Goal: Transaction & Acquisition: Book appointment/travel/reservation

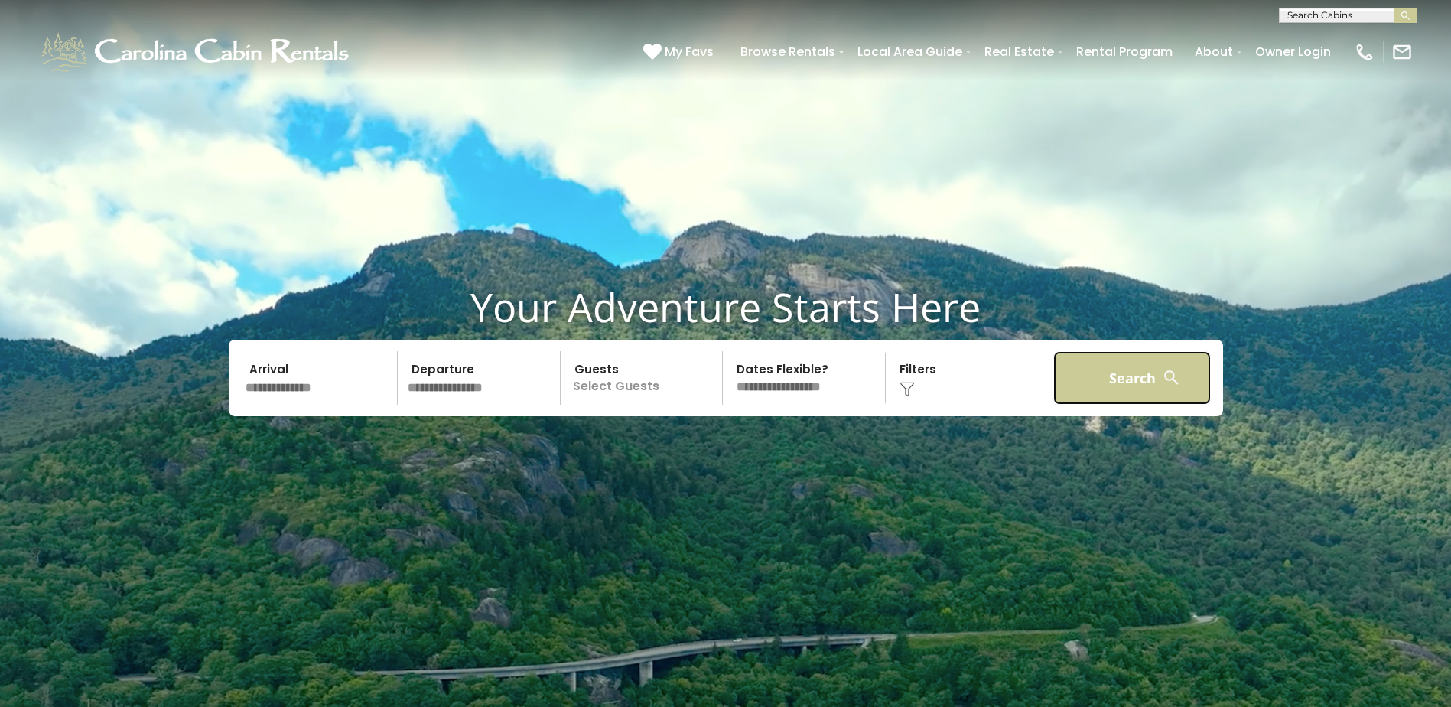
click at [1090, 370] on button "Search" at bounding box center [1132, 378] width 158 height 54
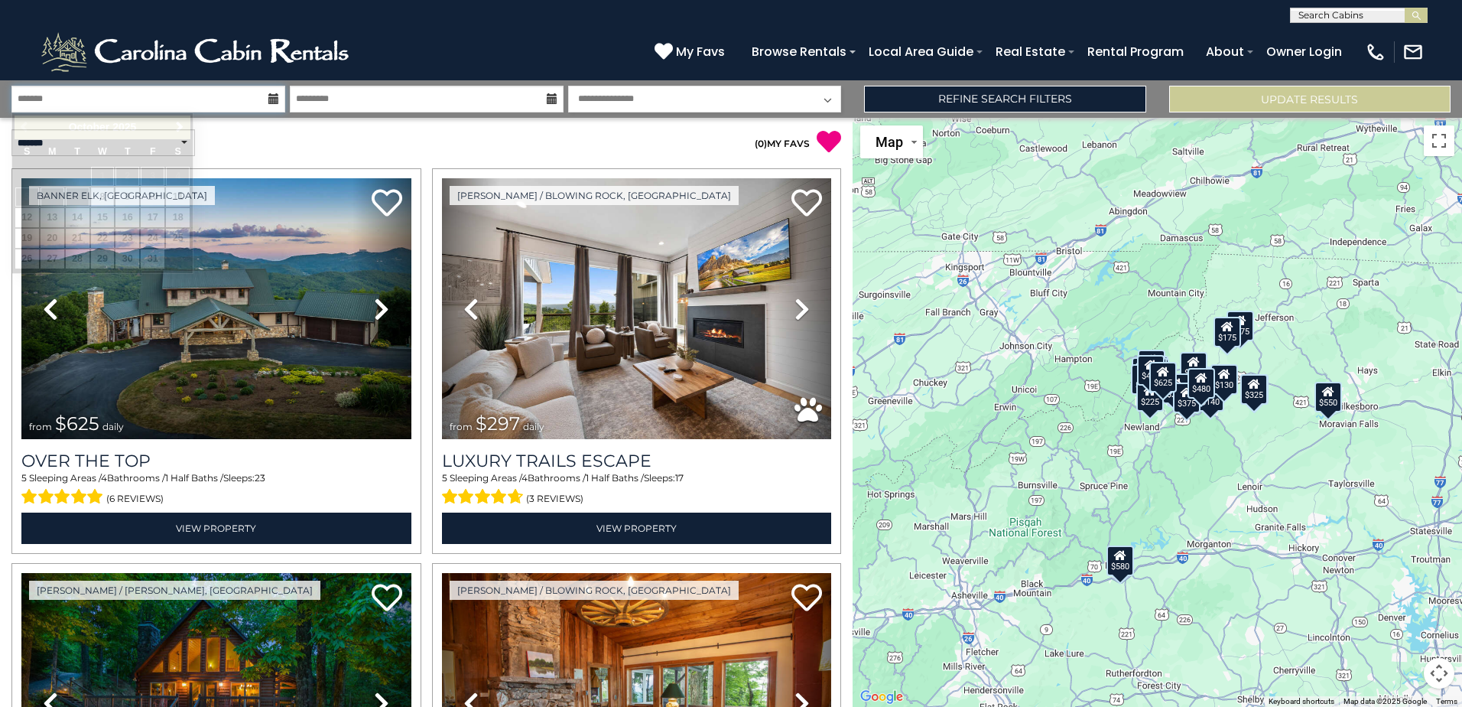
click at [278, 106] on input "text" at bounding box center [148, 99] width 274 height 27
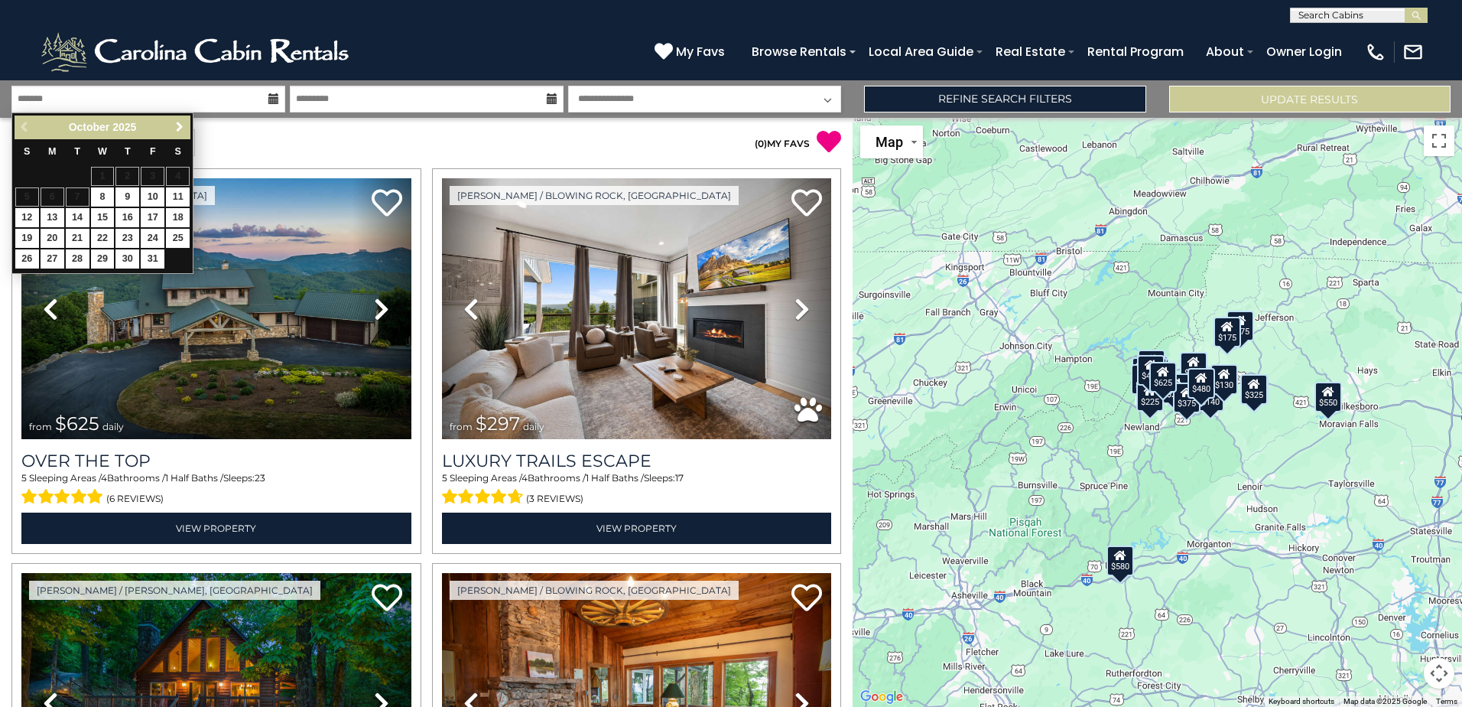
click at [177, 130] on span "Next" at bounding box center [180, 127] width 12 height 12
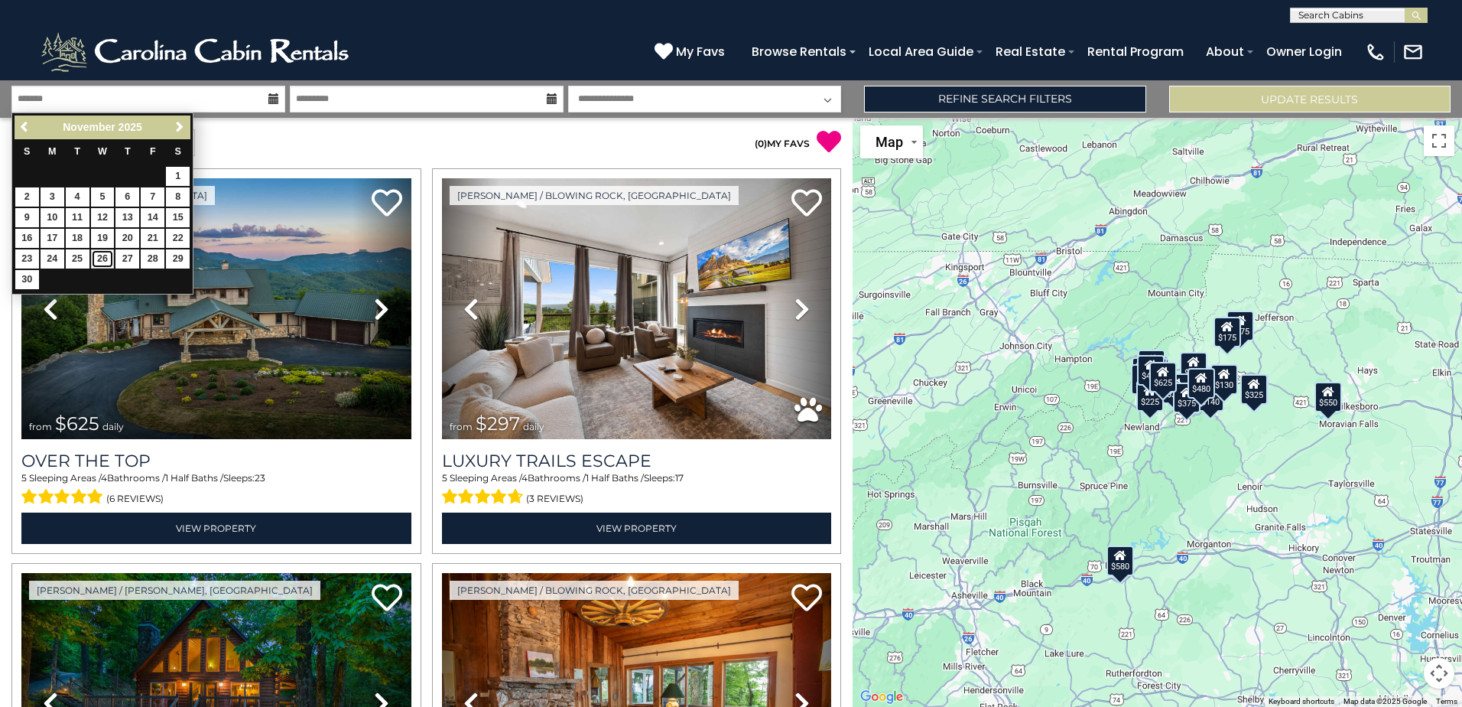
click at [100, 259] on link "26" at bounding box center [103, 258] width 24 height 19
type input "********"
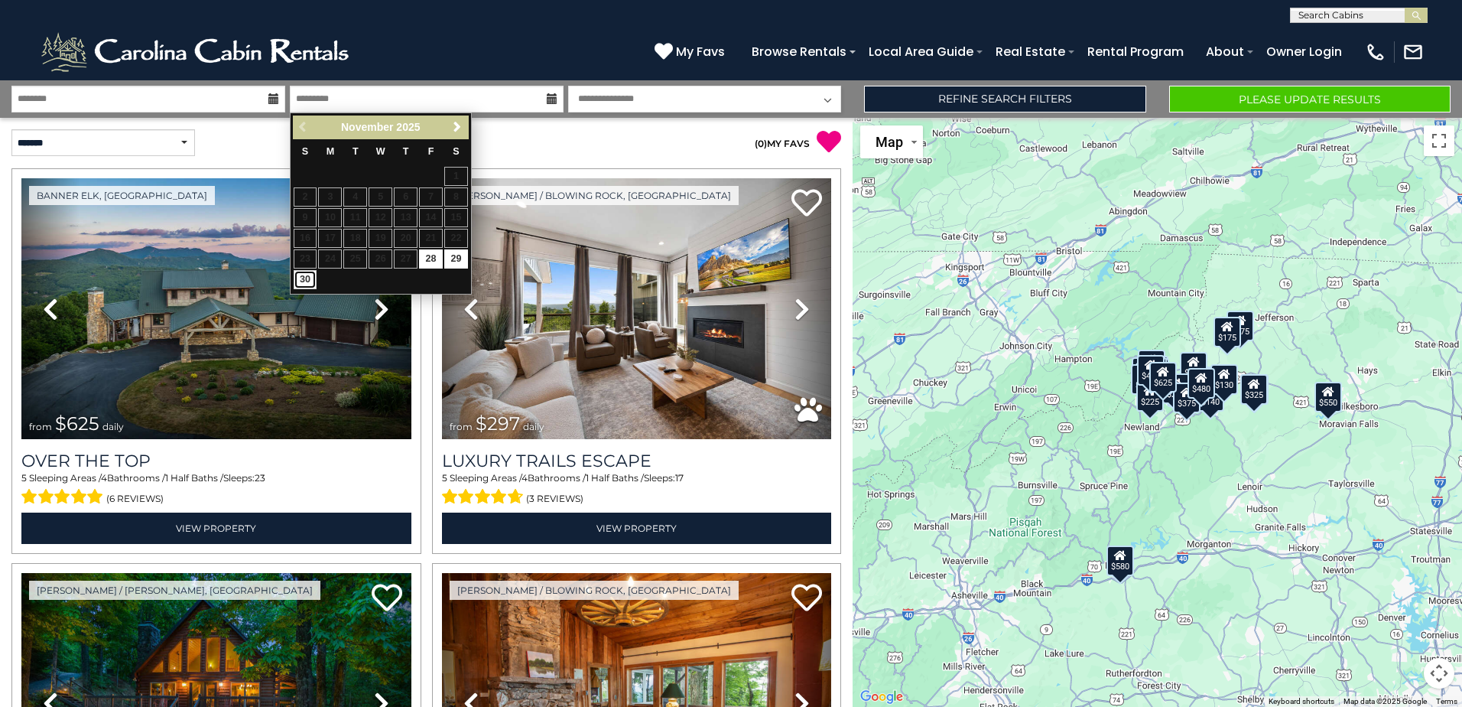
click at [301, 281] on link "30" at bounding box center [306, 279] width 24 height 19
type input "********"
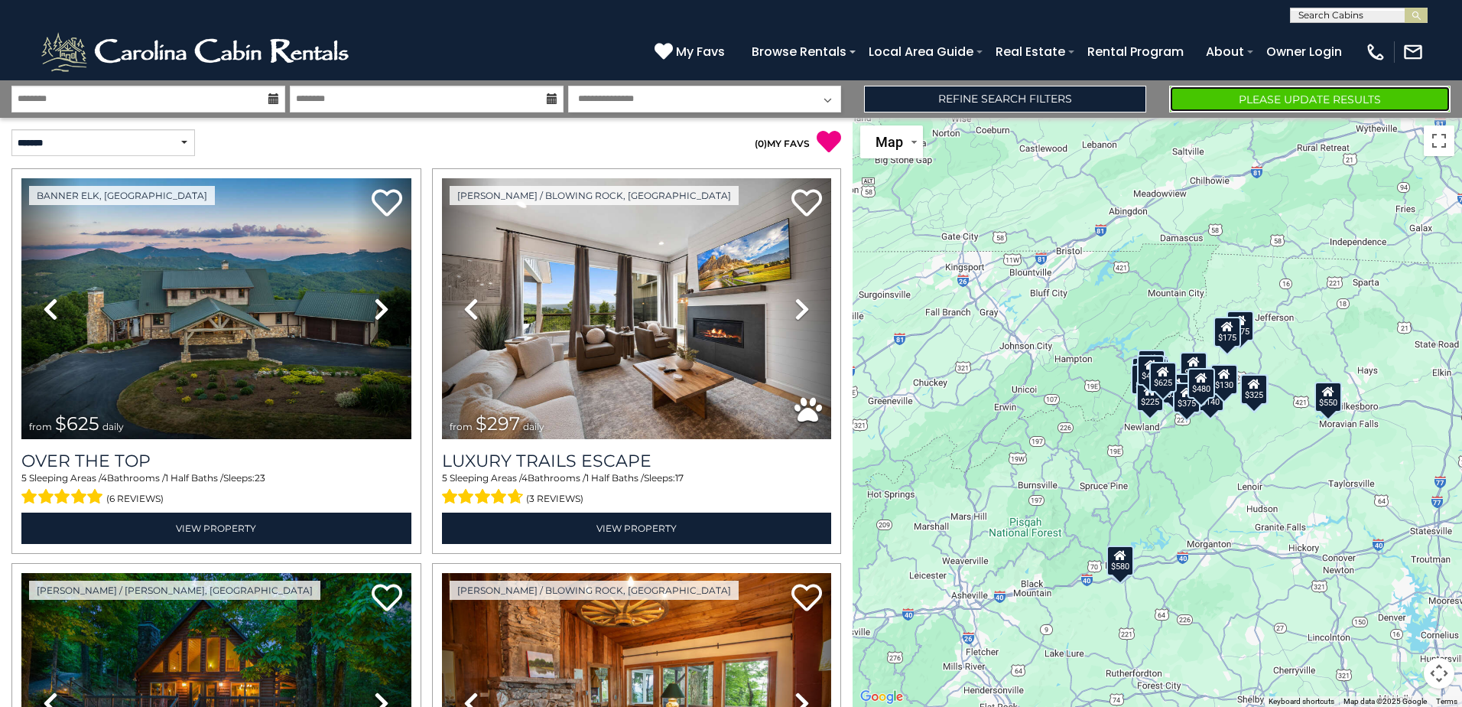
click at [1265, 103] on button "Please Update Results" at bounding box center [1310, 99] width 281 height 27
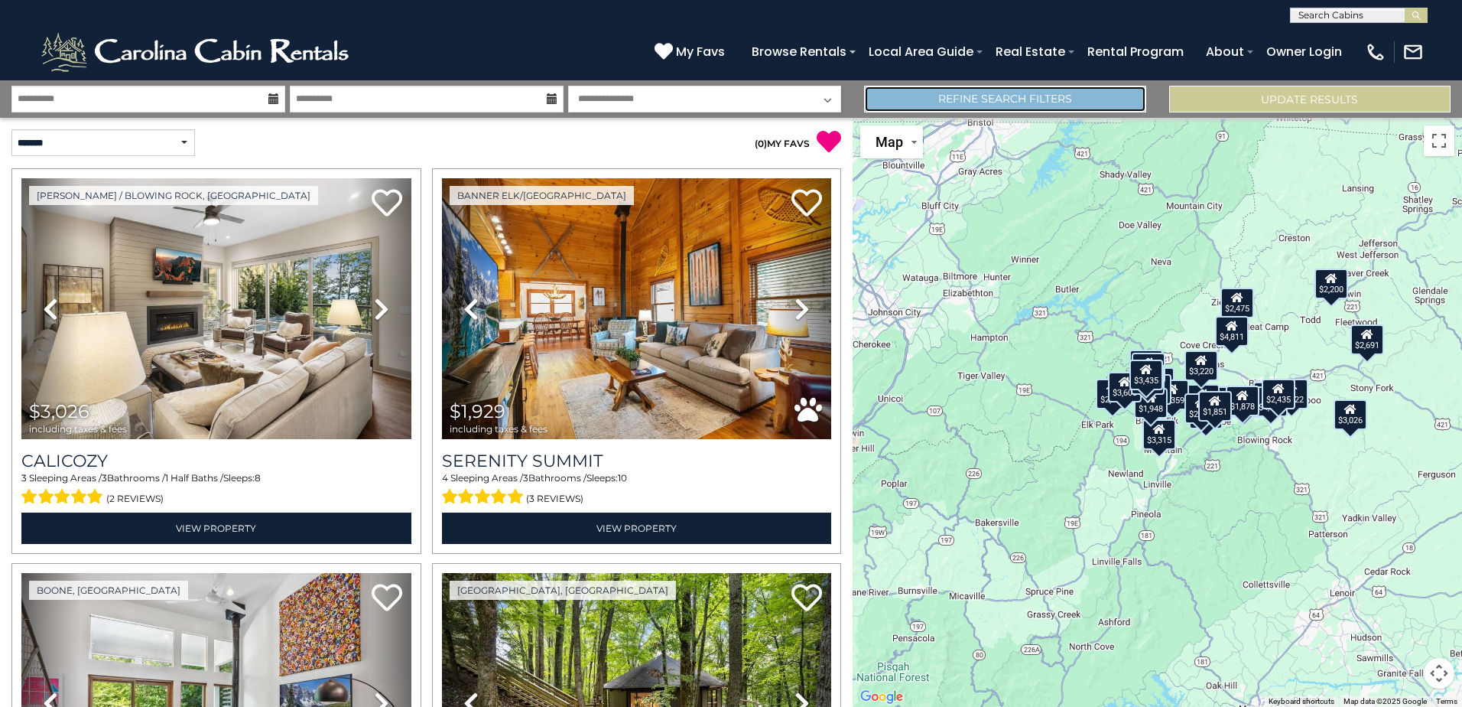
click at [965, 99] on link "Refine Search Filters" at bounding box center [1004, 99] width 281 height 27
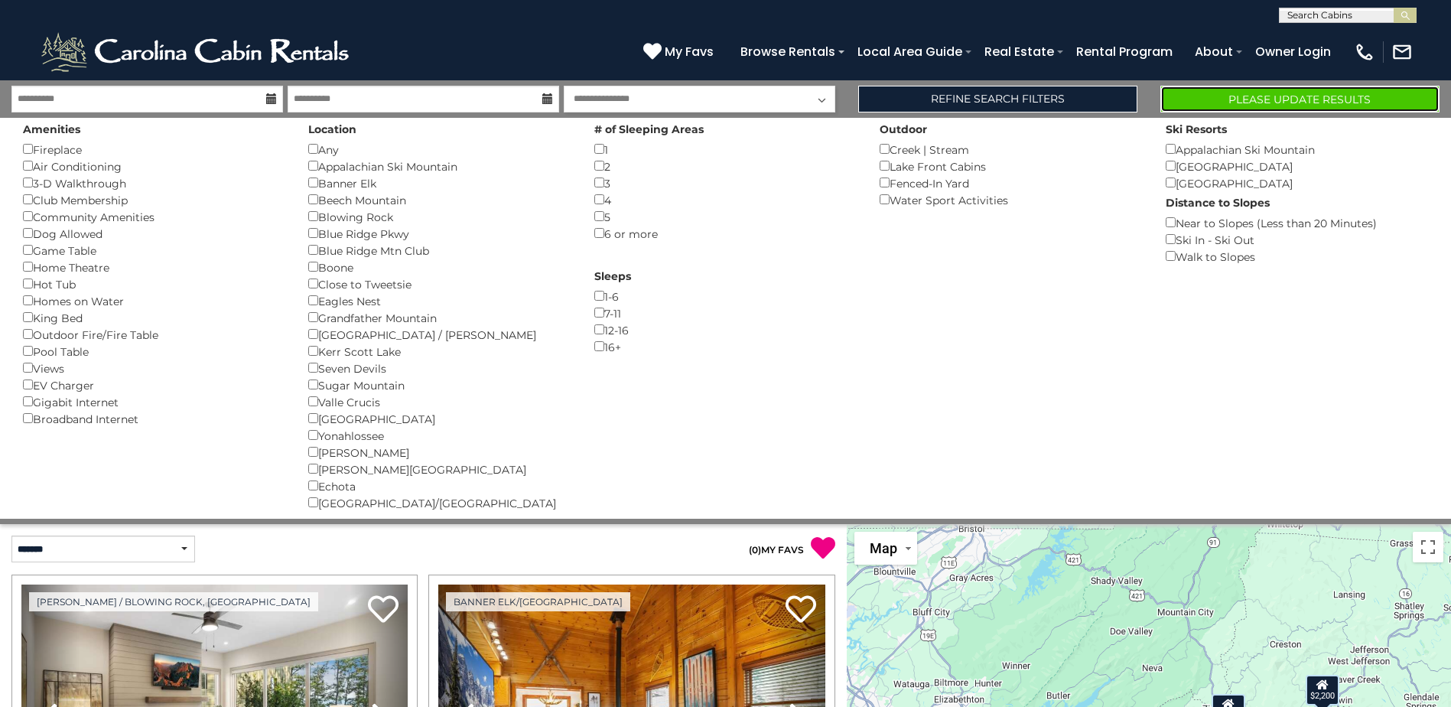
click at [1187, 108] on button "Please Update Results" at bounding box center [1299, 99] width 279 height 27
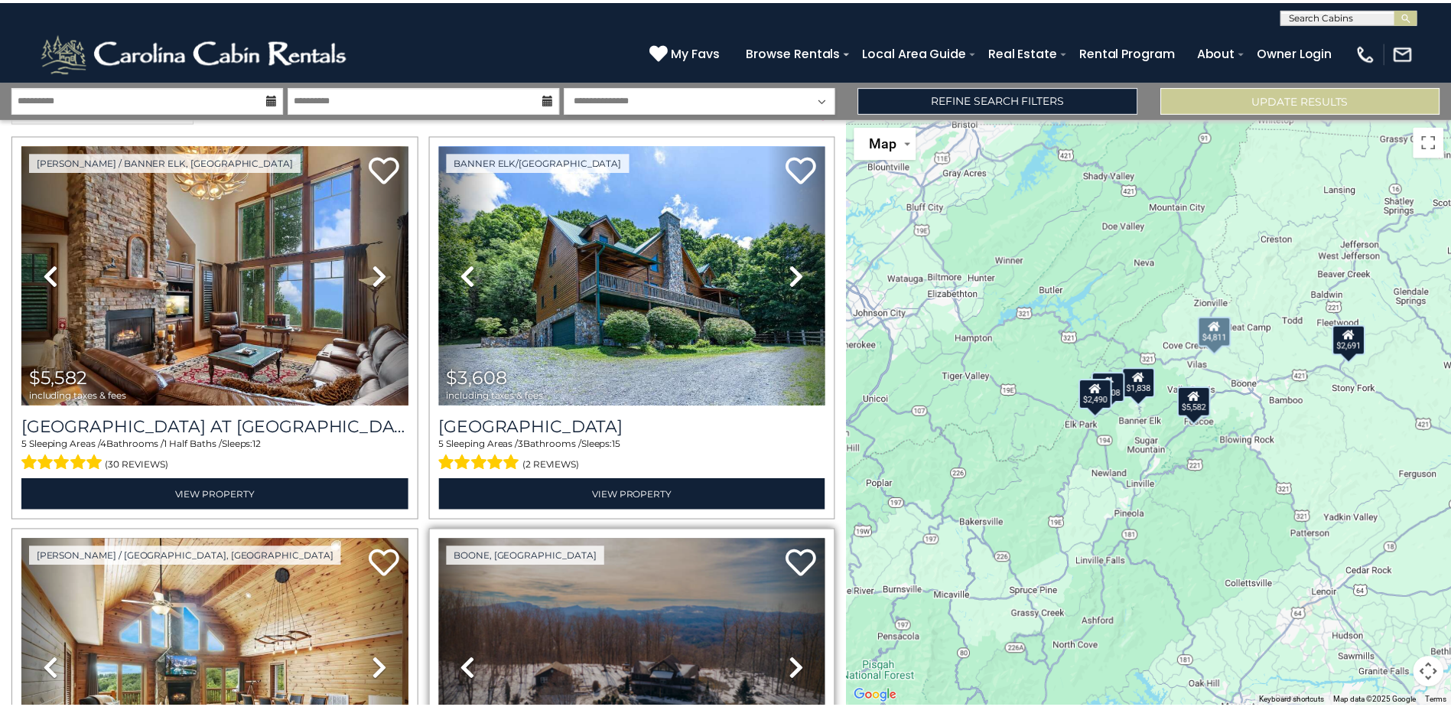
scroll to position [2, 0]
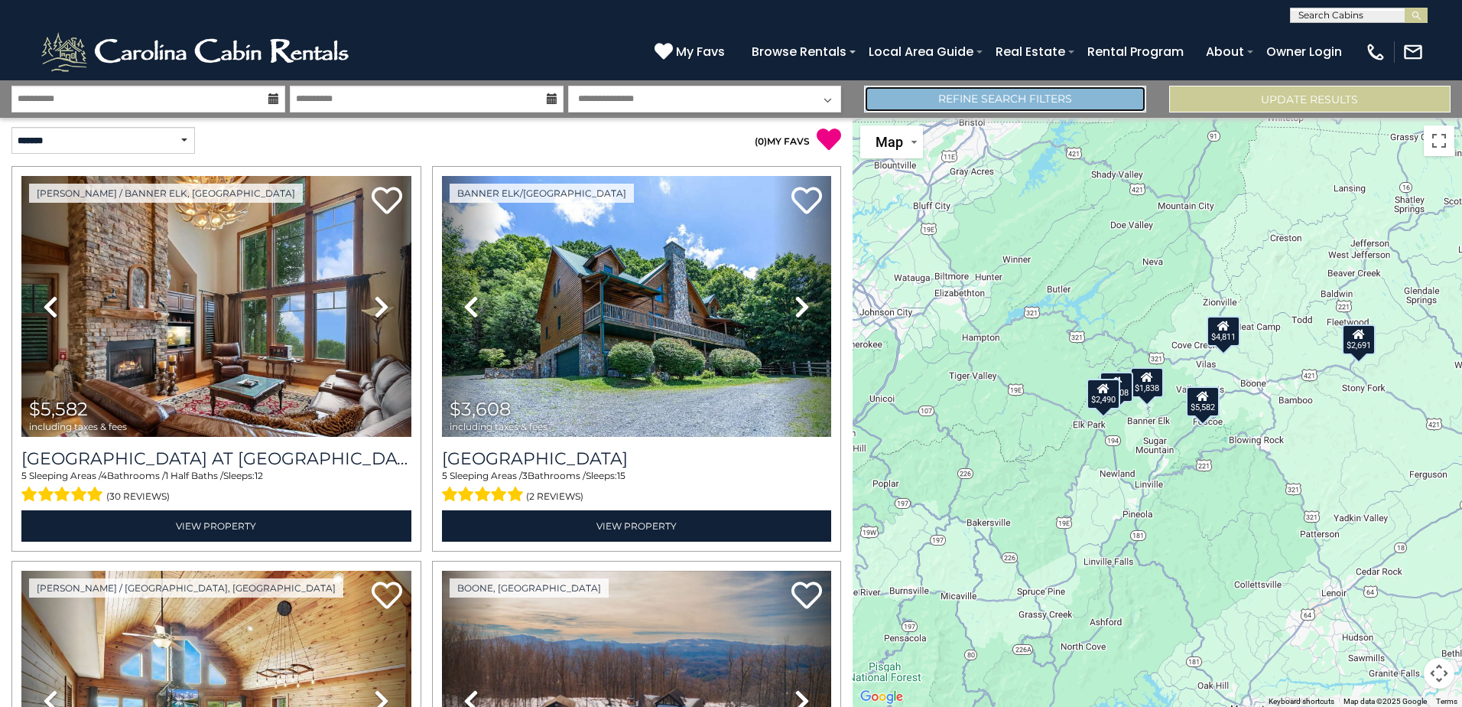
click at [934, 100] on link "Refine Search Filters" at bounding box center [1004, 99] width 281 height 27
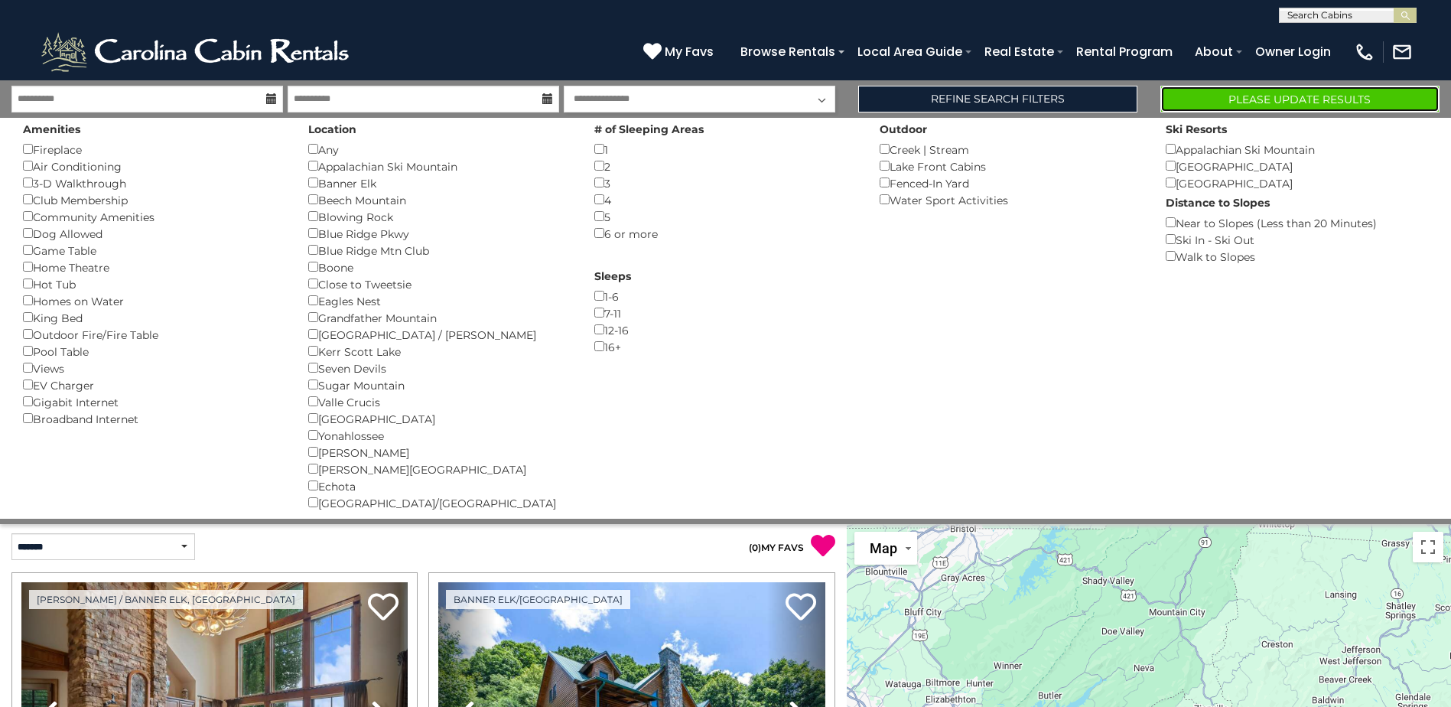
click at [1238, 86] on button "Please Update Results" at bounding box center [1299, 99] width 279 height 27
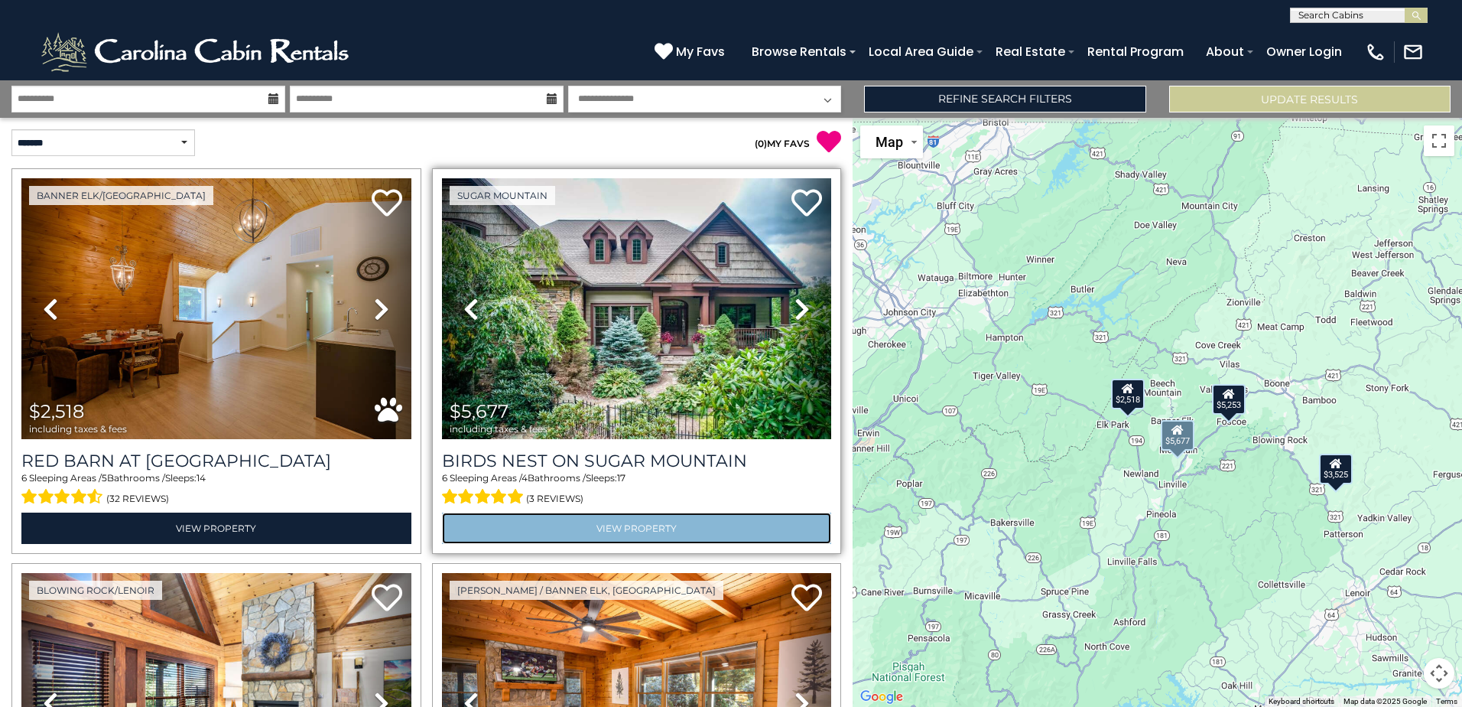
click at [679, 516] on link "View Property" at bounding box center [637, 527] width 390 height 31
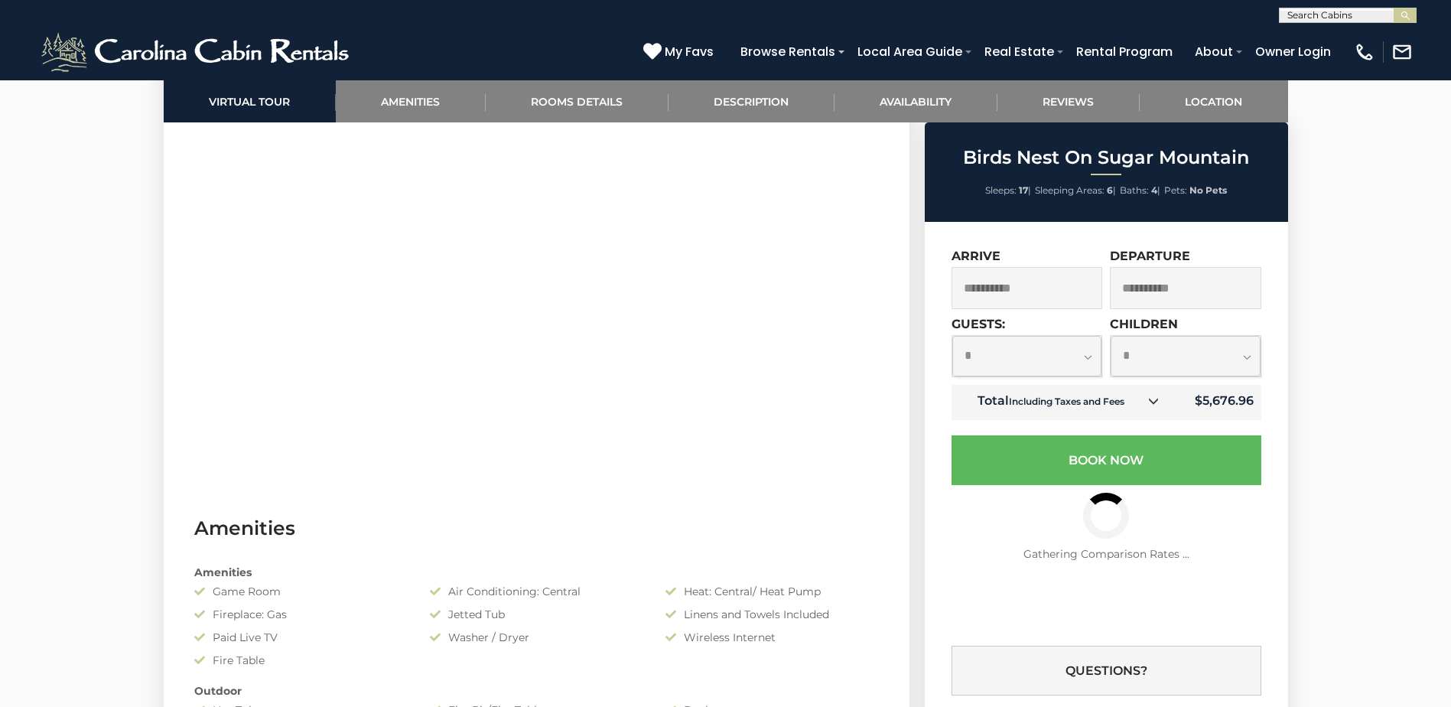
scroll to position [841, 0]
click at [1157, 402] on icon at bounding box center [1153, 400] width 11 height 11
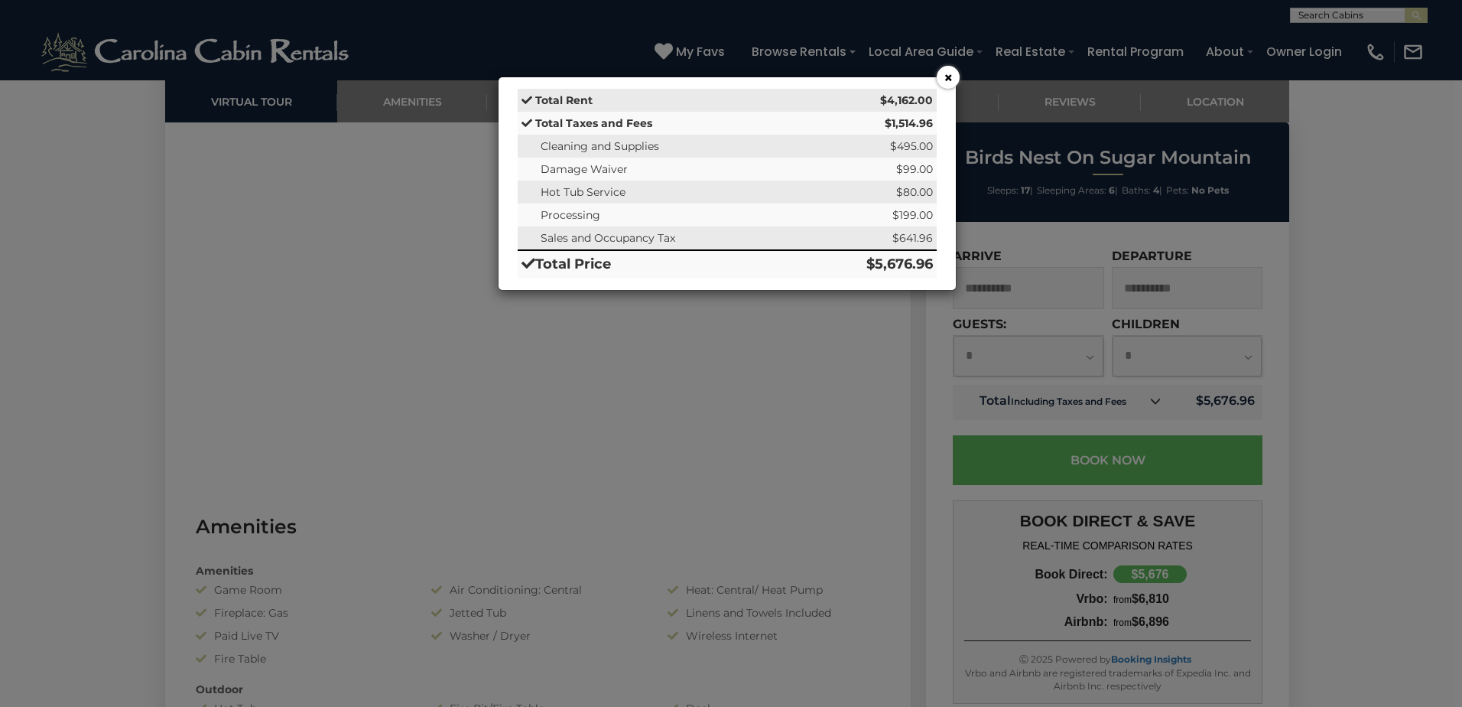
click at [946, 81] on button "×" at bounding box center [948, 77] width 23 height 23
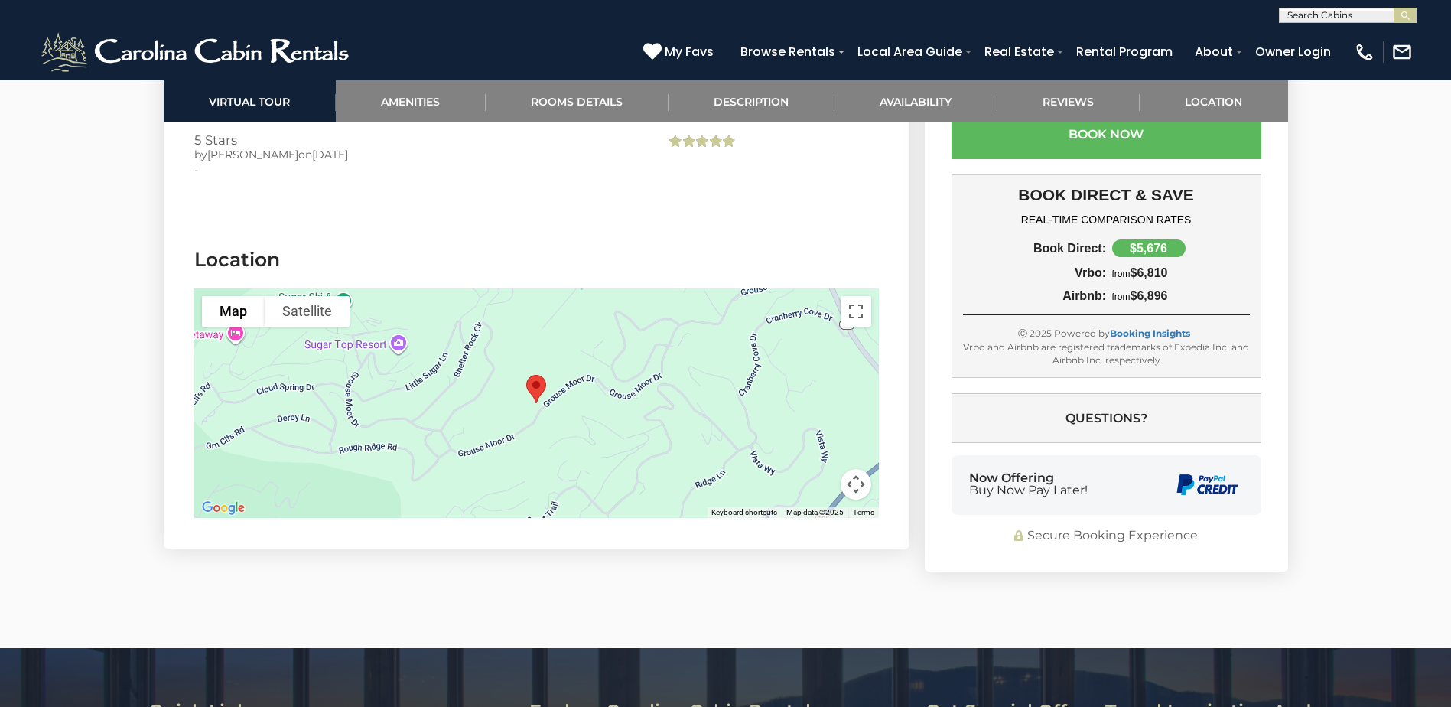
scroll to position [4130, 0]
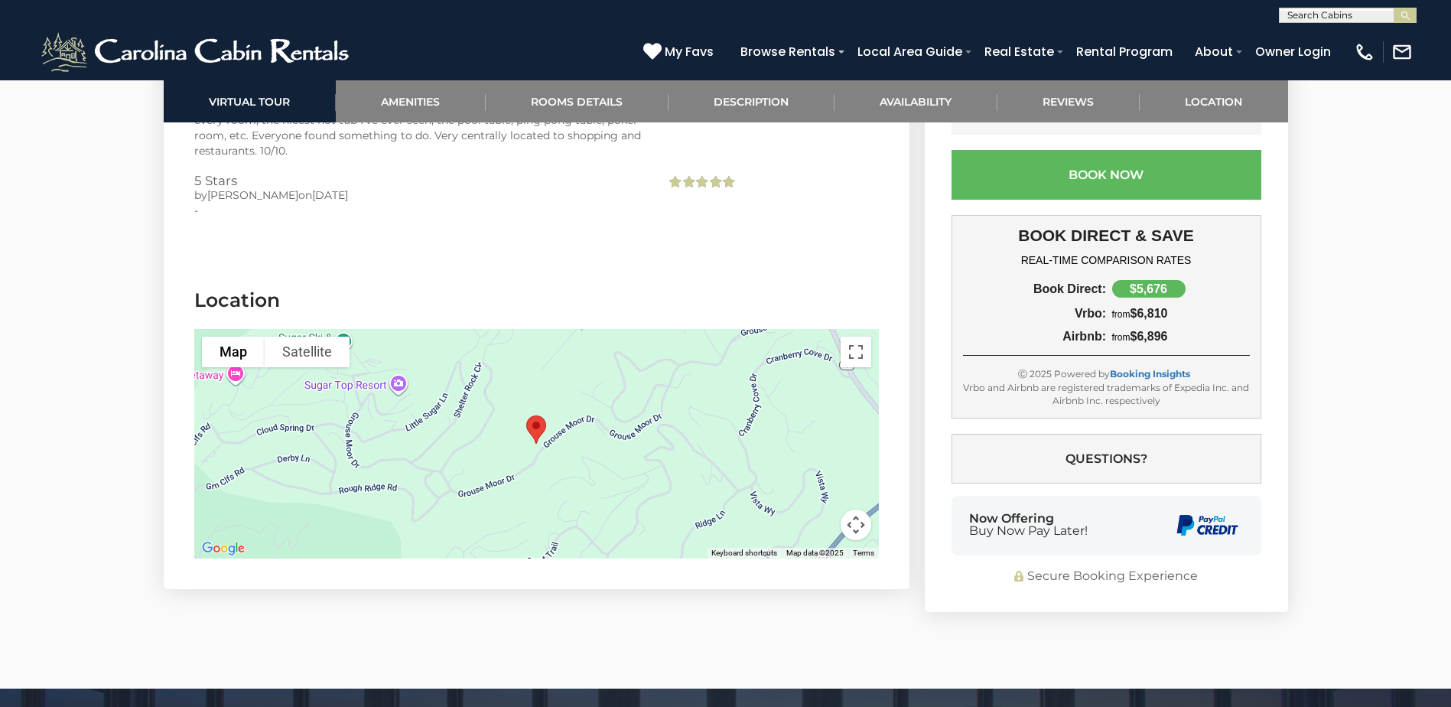
click at [543, 409] on img "Birds Nest On Sugar Mountain" at bounding box center [536, 429] width 32 height 41
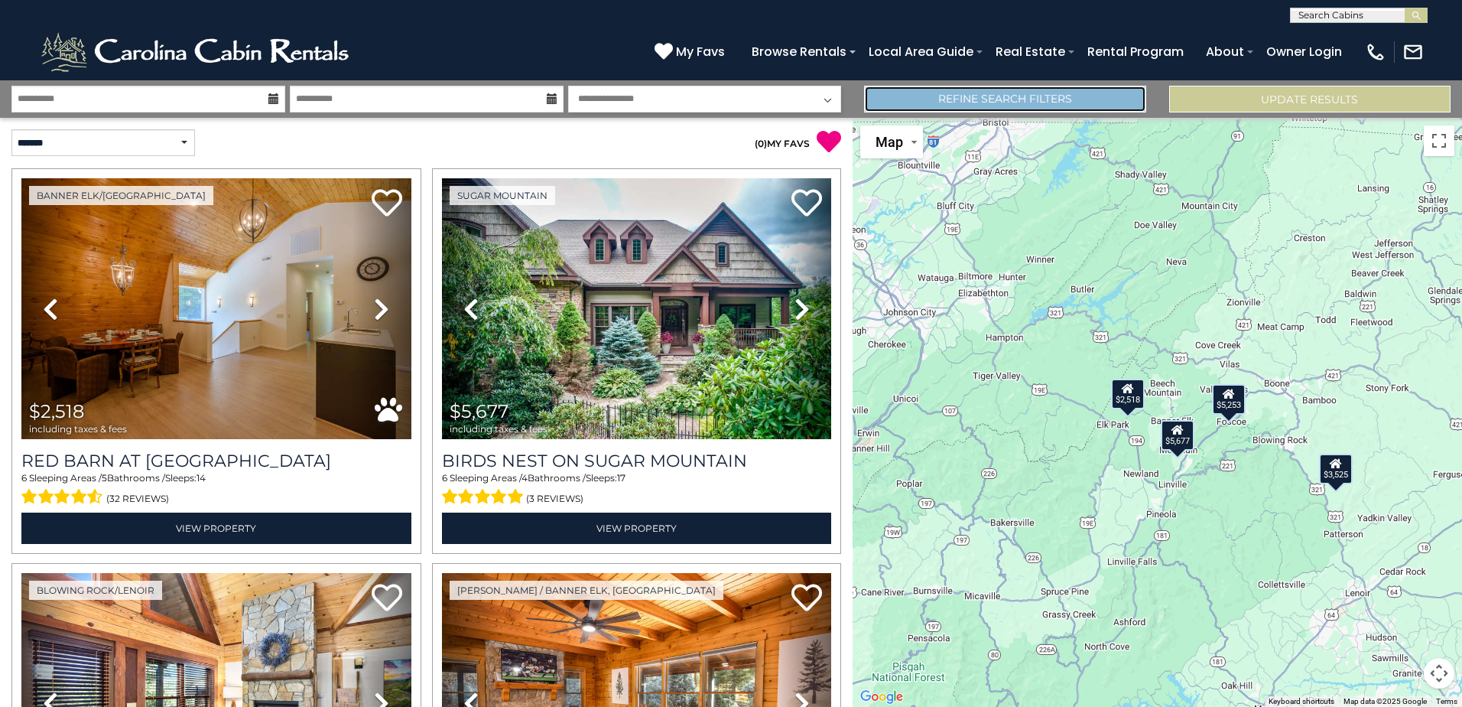
click at [918, 110] on link "Refine Search Filters" at bounding box center [1004, 99] width 281 height 27
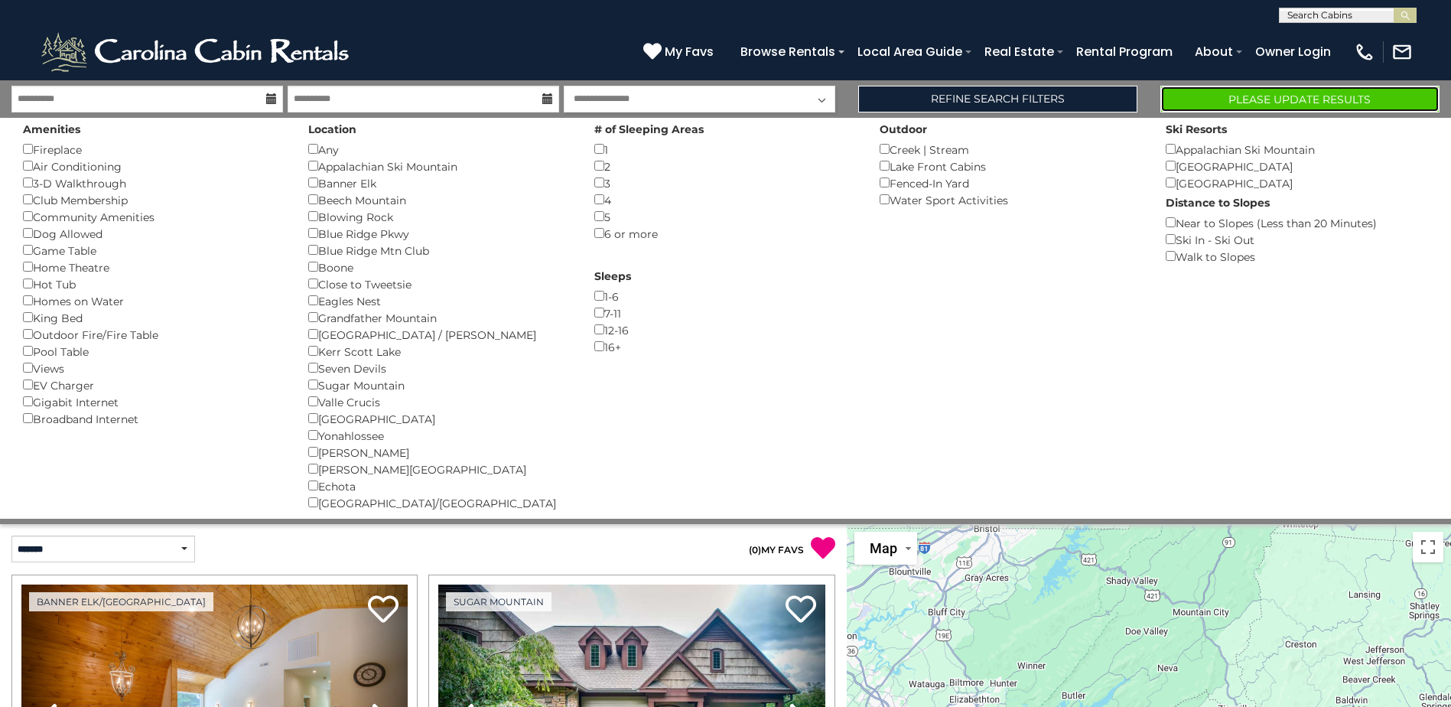
click at [1294, 103] on button "Please Update Results" at bounding box center [1299, 99] width 279 height 27
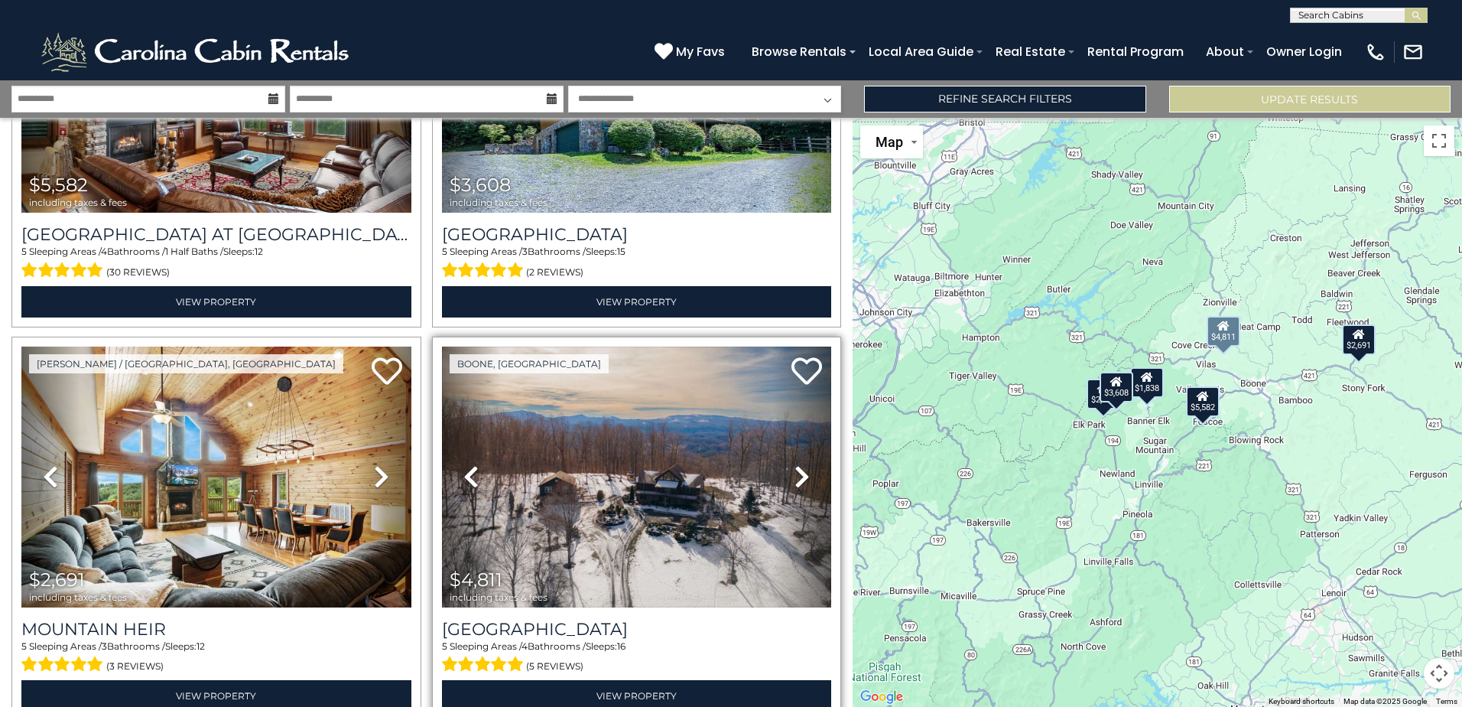
scroll to position [229, 0]
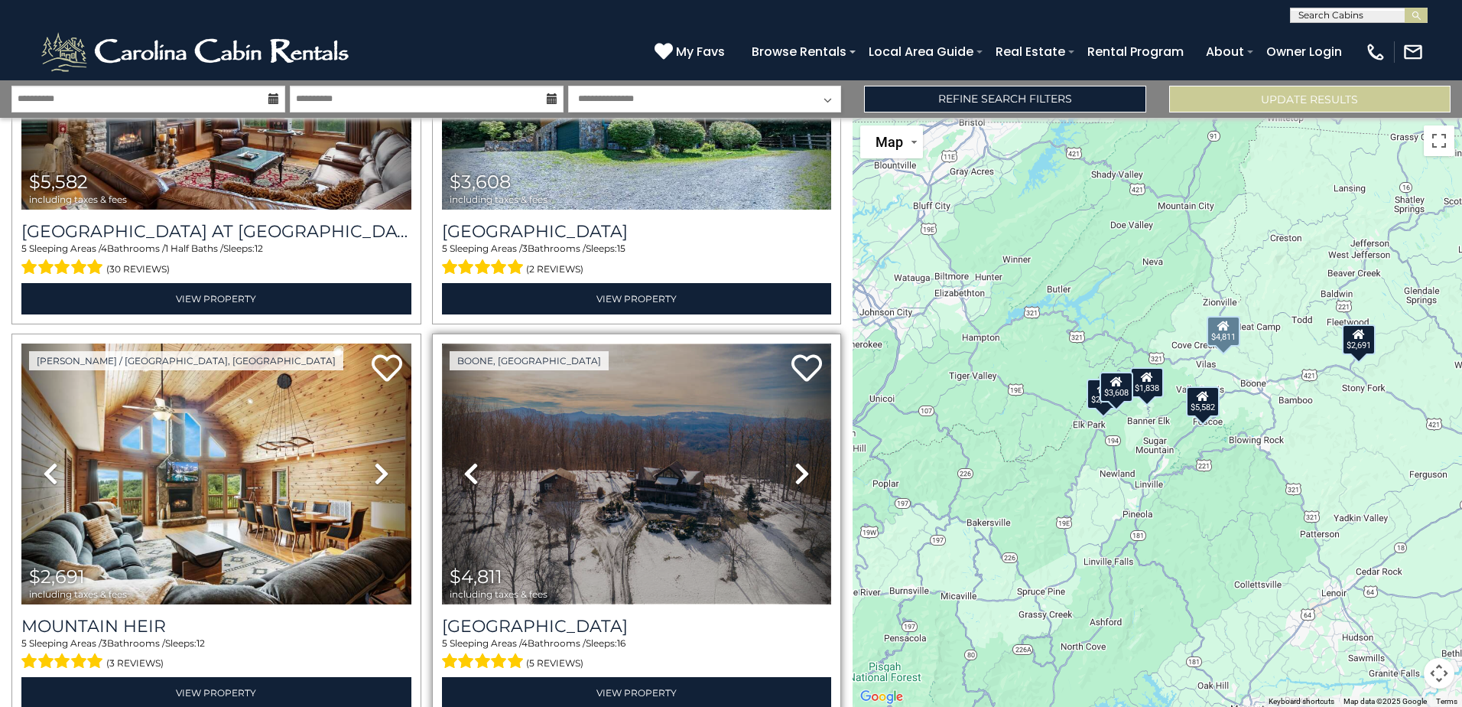
click at [623, 477] on img at bounding box center [637, 473] width 390 height 261
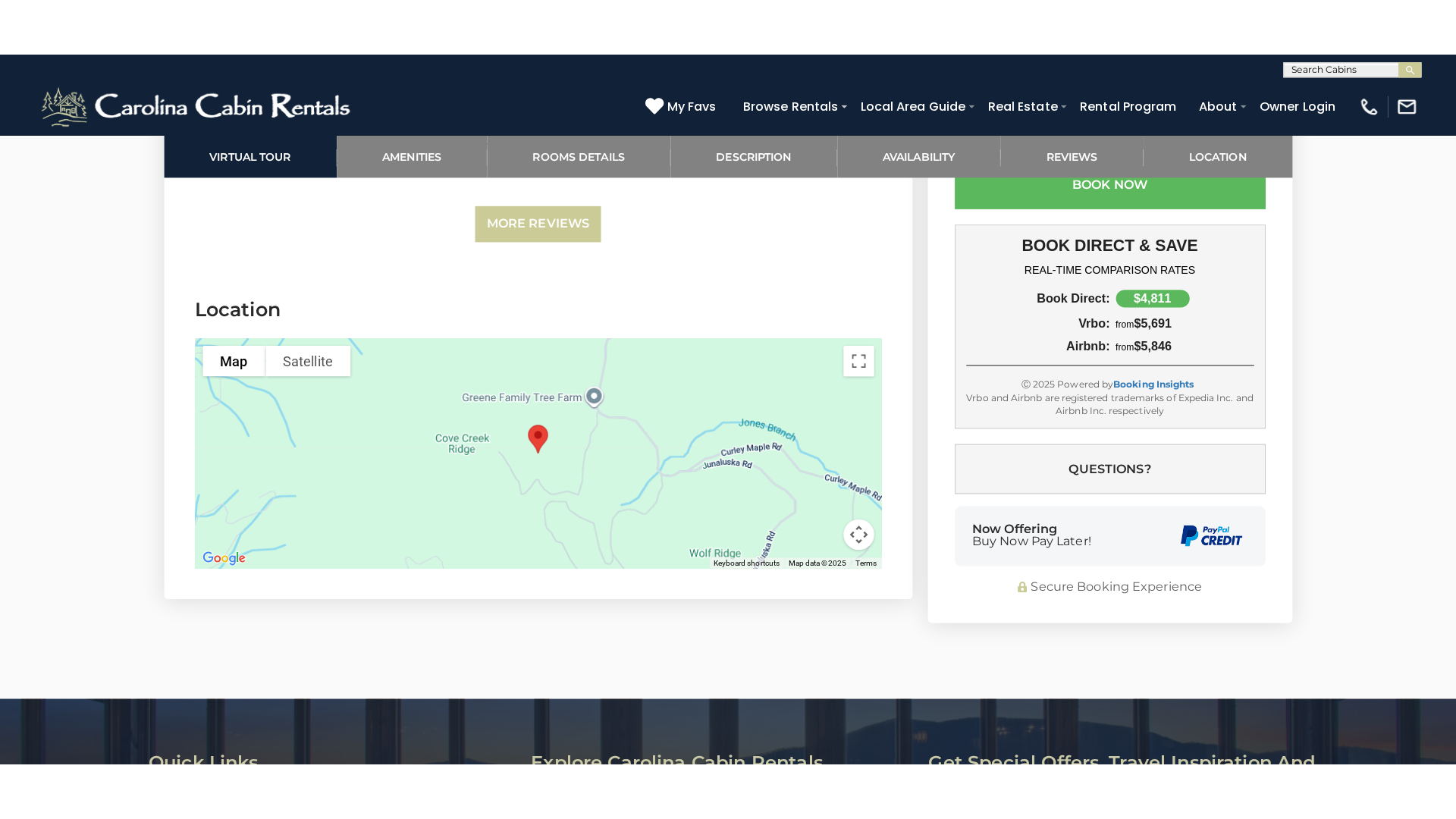
scroll to position [4475, 0]
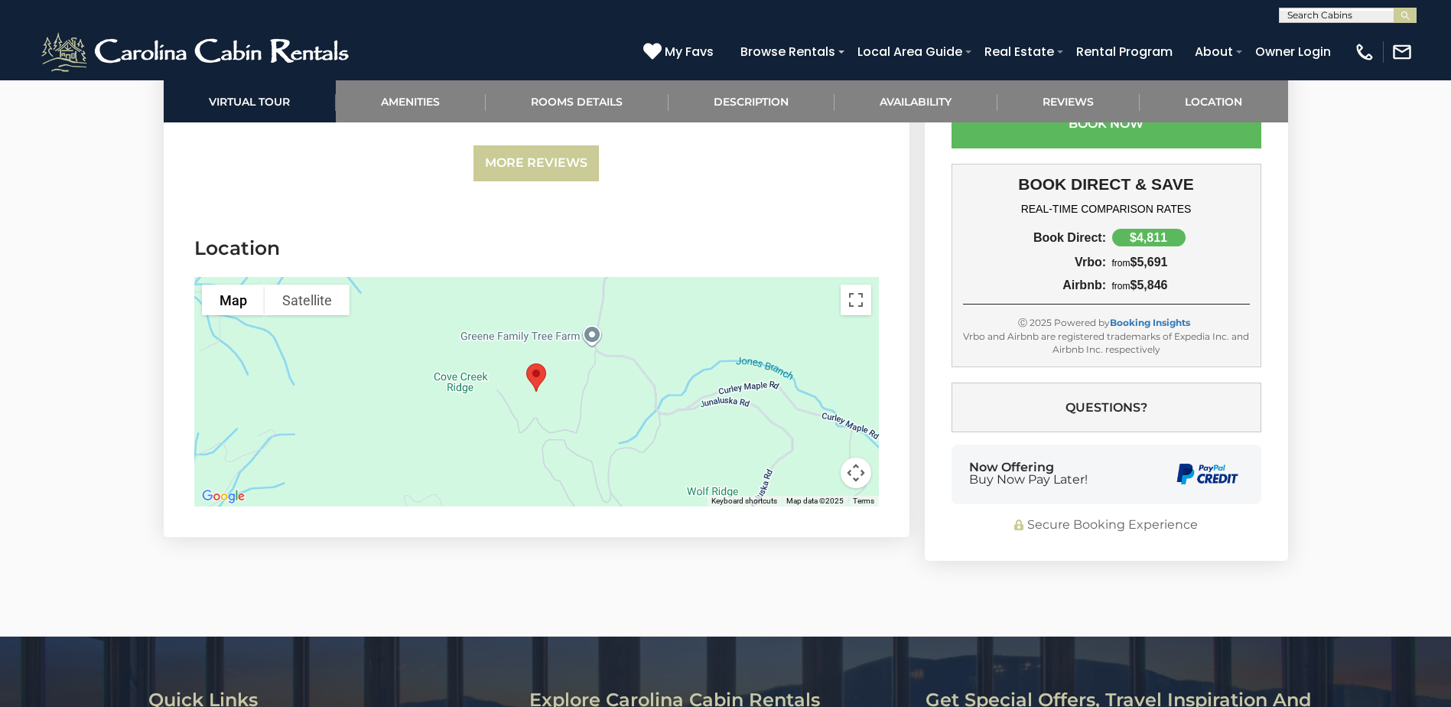
click at [376, 351] on div at bounding box center [536, 391] width 685 height 229
click at [856, 285] on button "Toggle fullscreen view" at bounding box center [856, 300] width 31 height 31
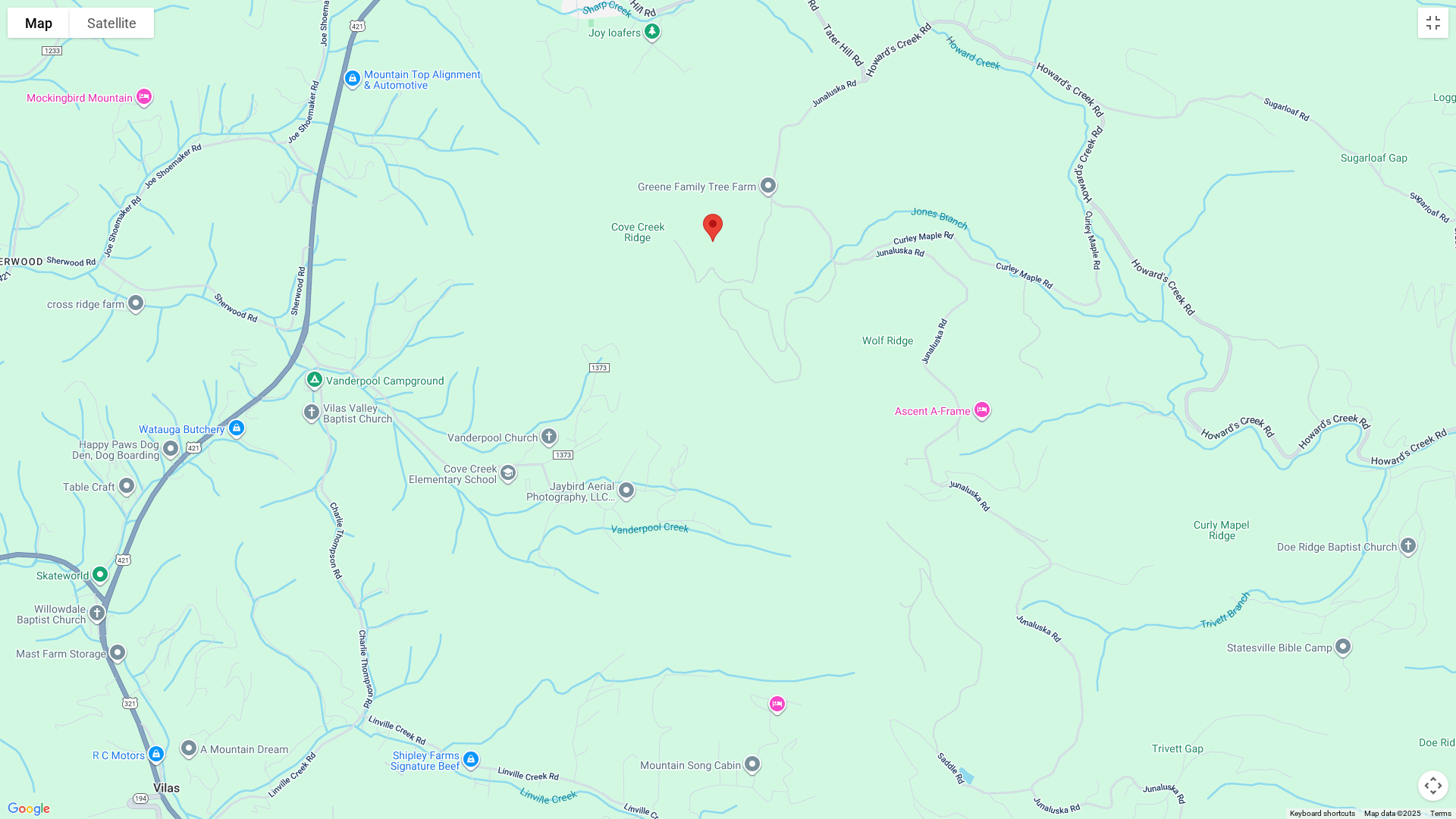
drag, startPoint x: 778, startPoint y: 536, endPoint x: 762, endPoint y: 365, distance: 171.7
click at [762, 365] on div at bounding box center [728, 410] width 1456 height 819
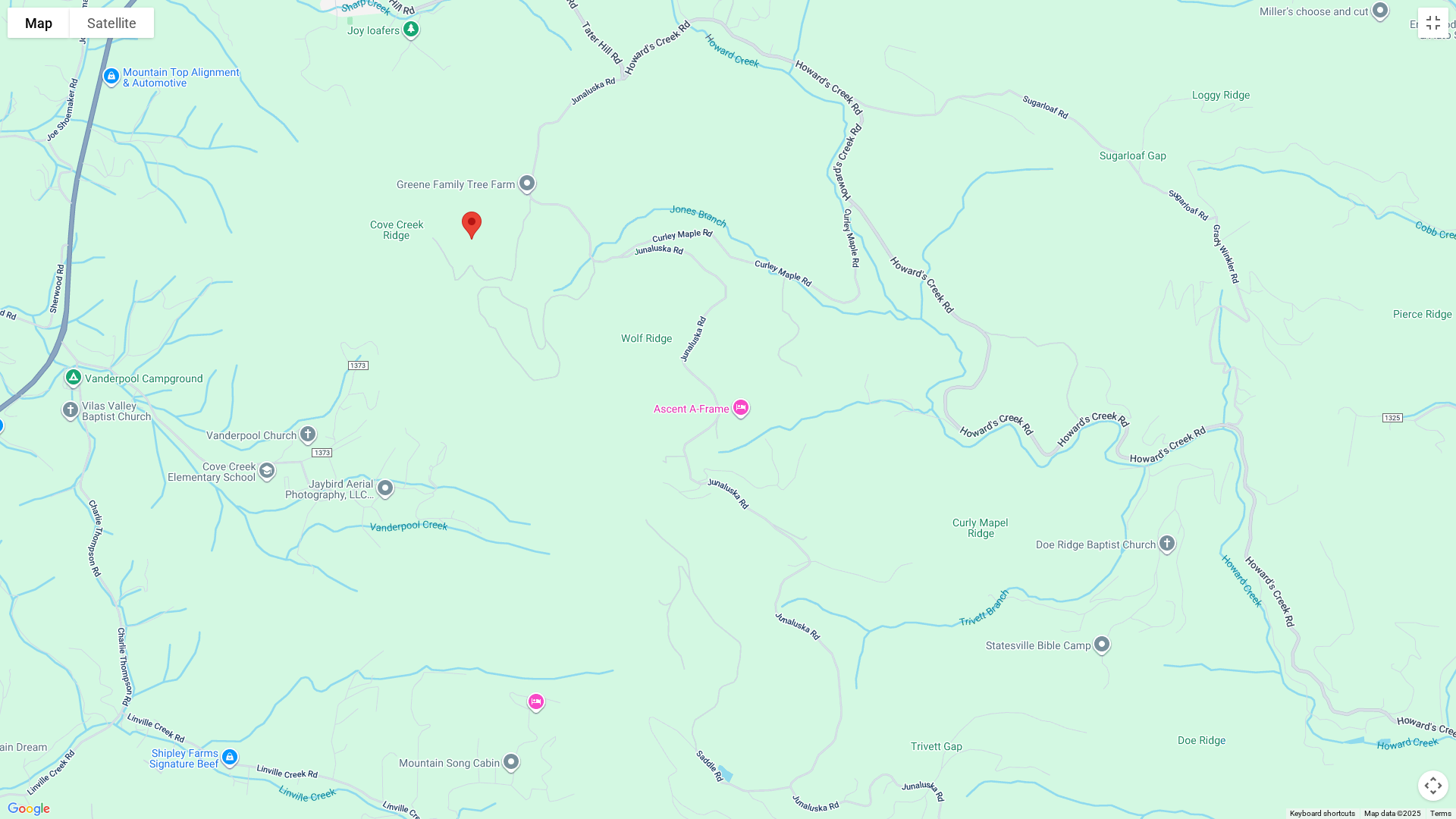
drag, startPoint x: 1081, startPoint y: 450, endPoint x: 828, endPoint y: 431, distance: 253.7
click at [828, 434] on div at bounding box center [728, 410] width 1456 height 819
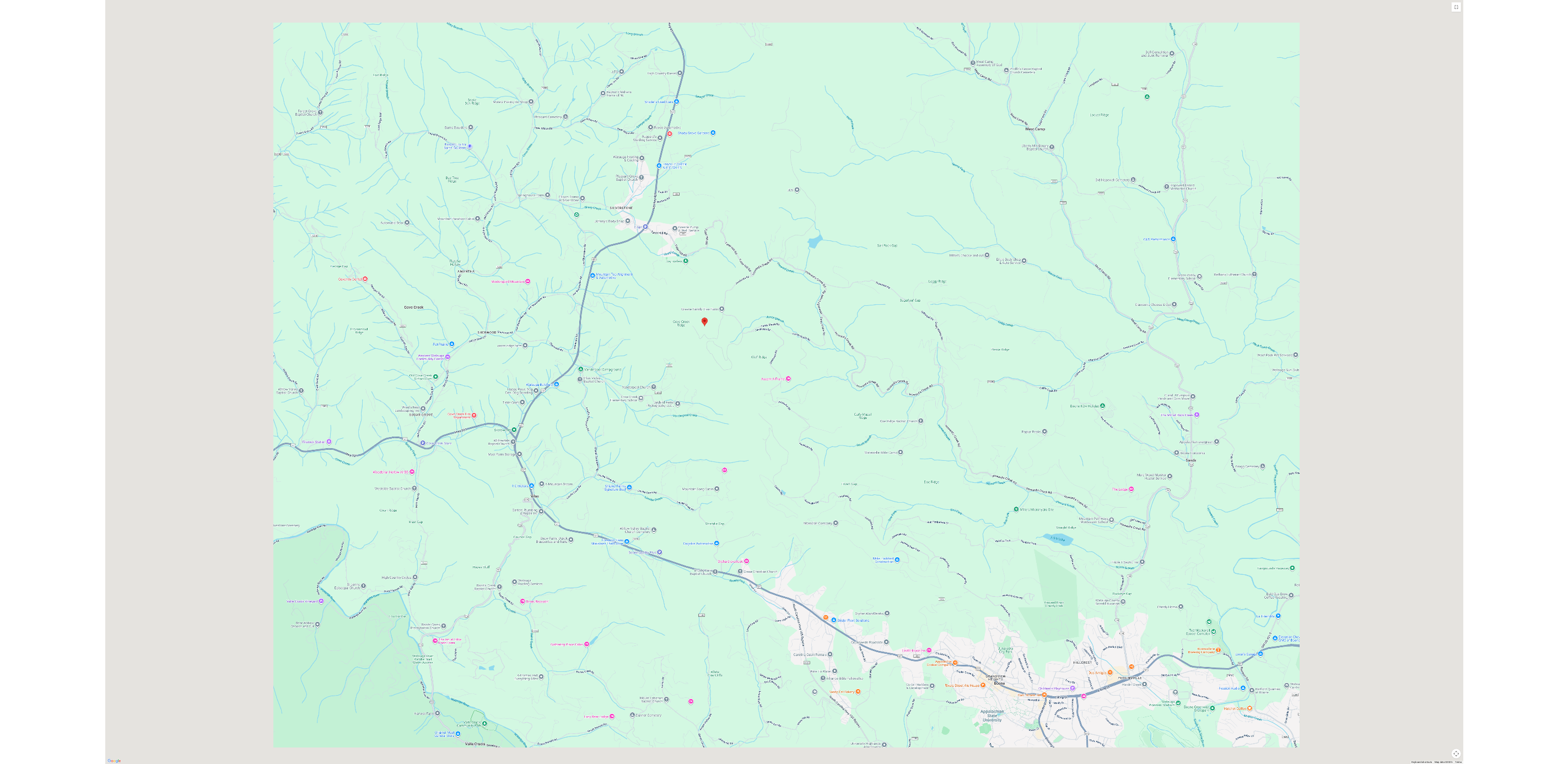
scroll to position [1563, 0]
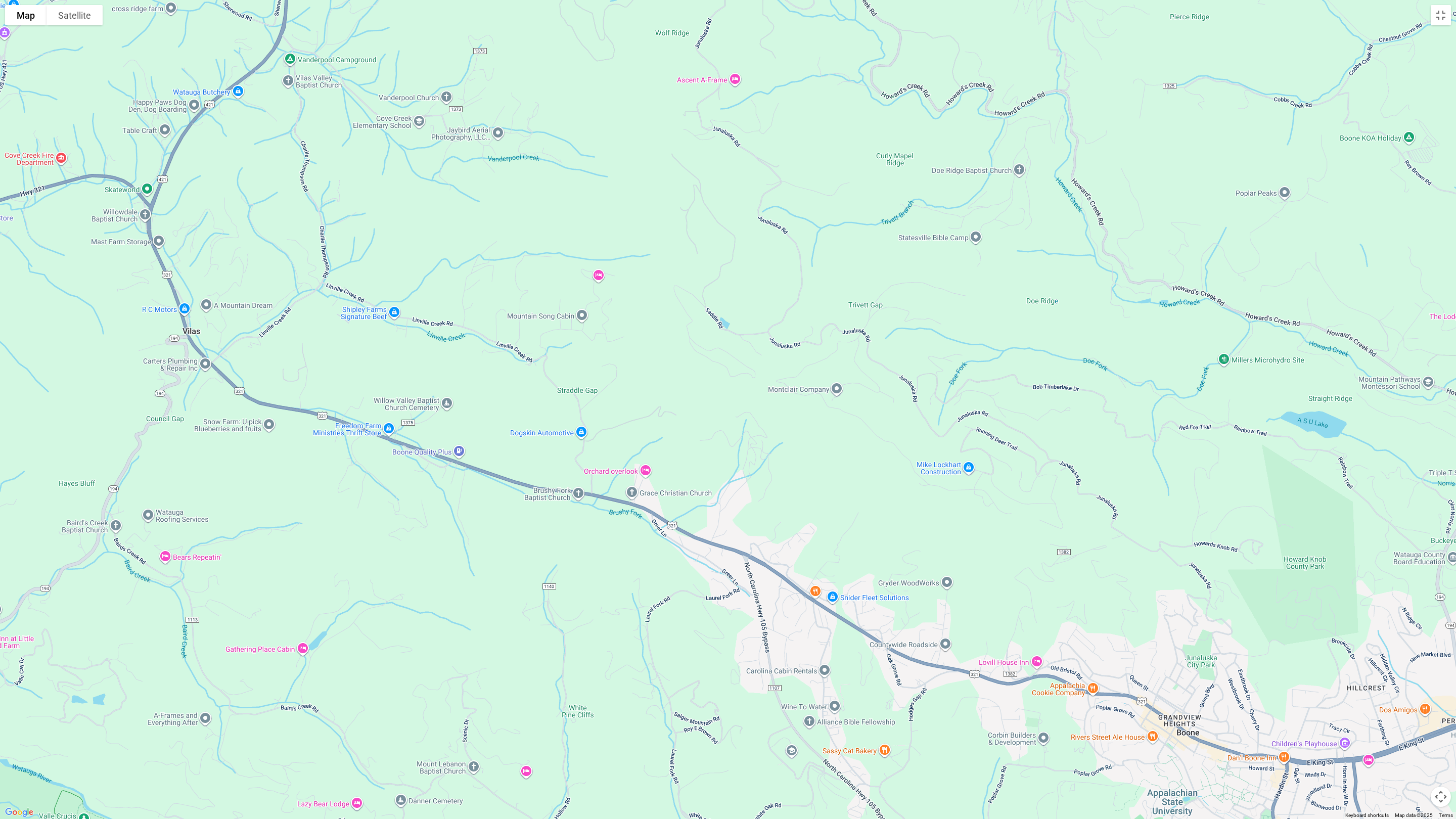
drag, startPoint x: 1096, startPoint y: 561, endPoint x: 1095, endPoint y: 237, distance: 324.0
click at [958, 237] on div at bounding box center [728, 409] width 1456 height 819
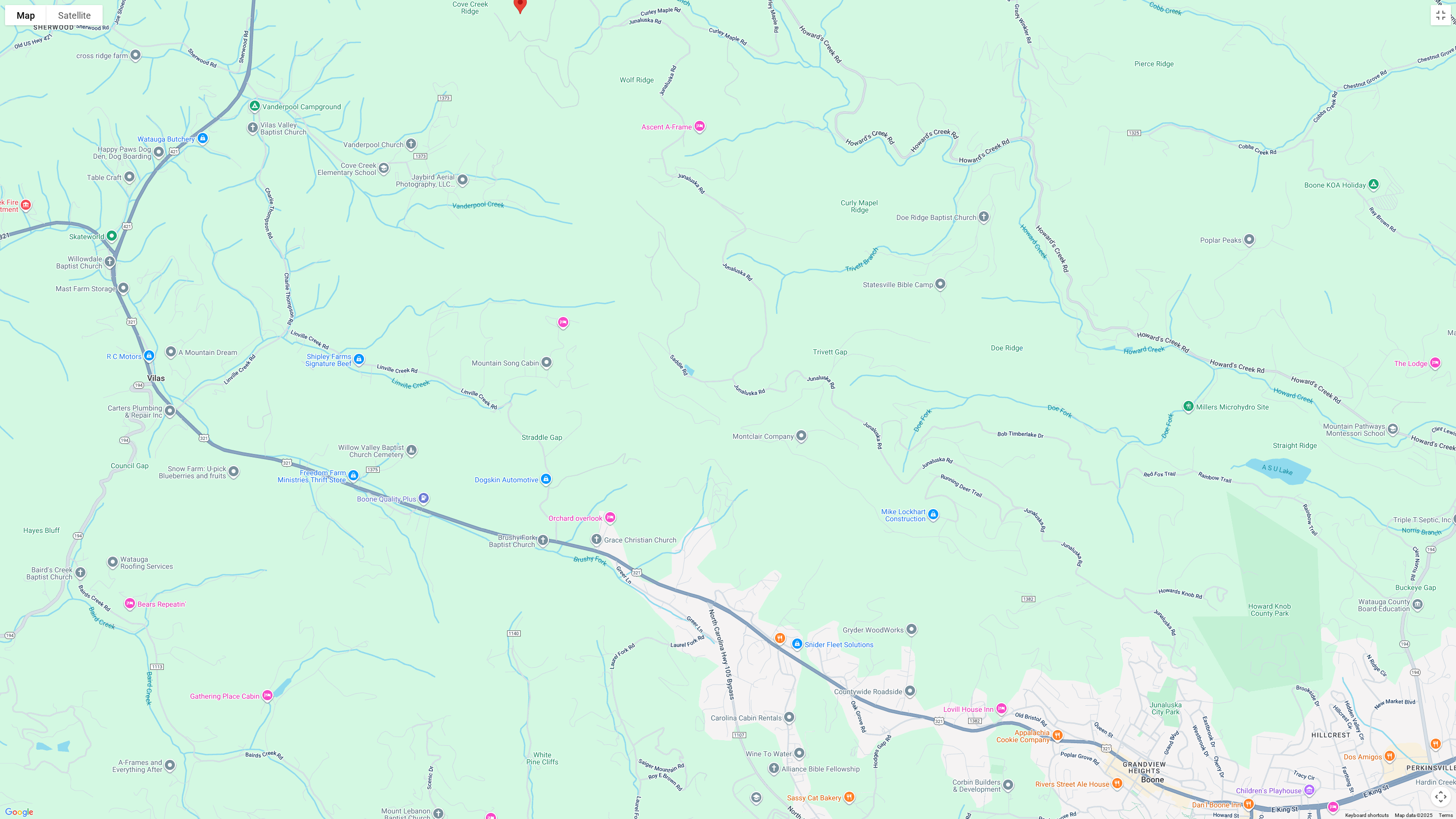
drag, startPoint x: 1293, startPoint y: 710, endPoint x: 1303, endPoint y: 801, distance: 91.5
click at [958, 467] on div at bounding box center [728, 409] width 1456 height 819
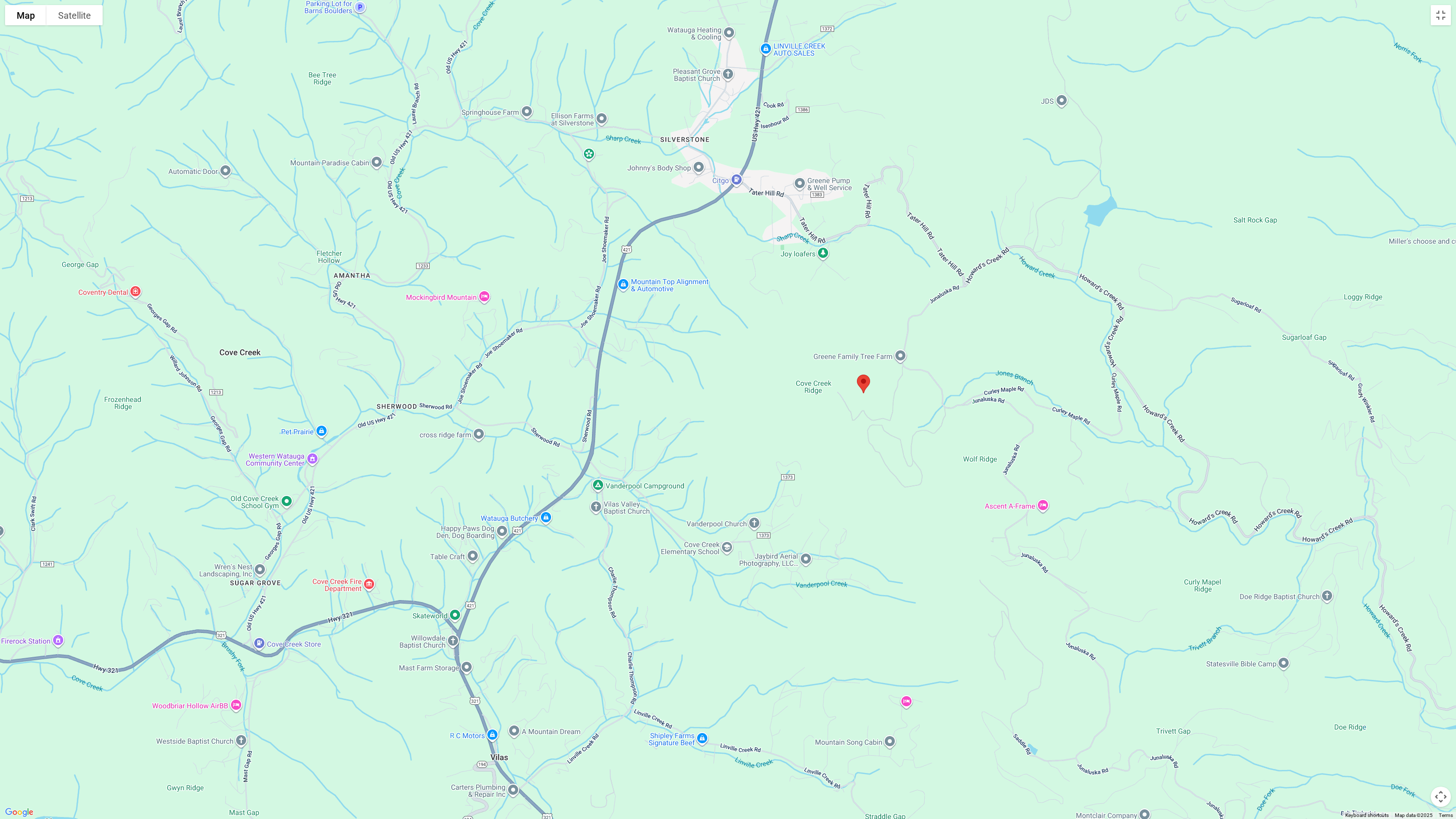
drag, startPoint x: 1025, startPoint y: 439, endPoint x: 1369, endPoint y: 818, distance: 511.8
click at [958, 467] on div "Map Terrain Satellite Labels Keyboard shortcuts Map Data Map data ©2025 Map dat…" at bounding box center [728, 409] width 1456 height 819
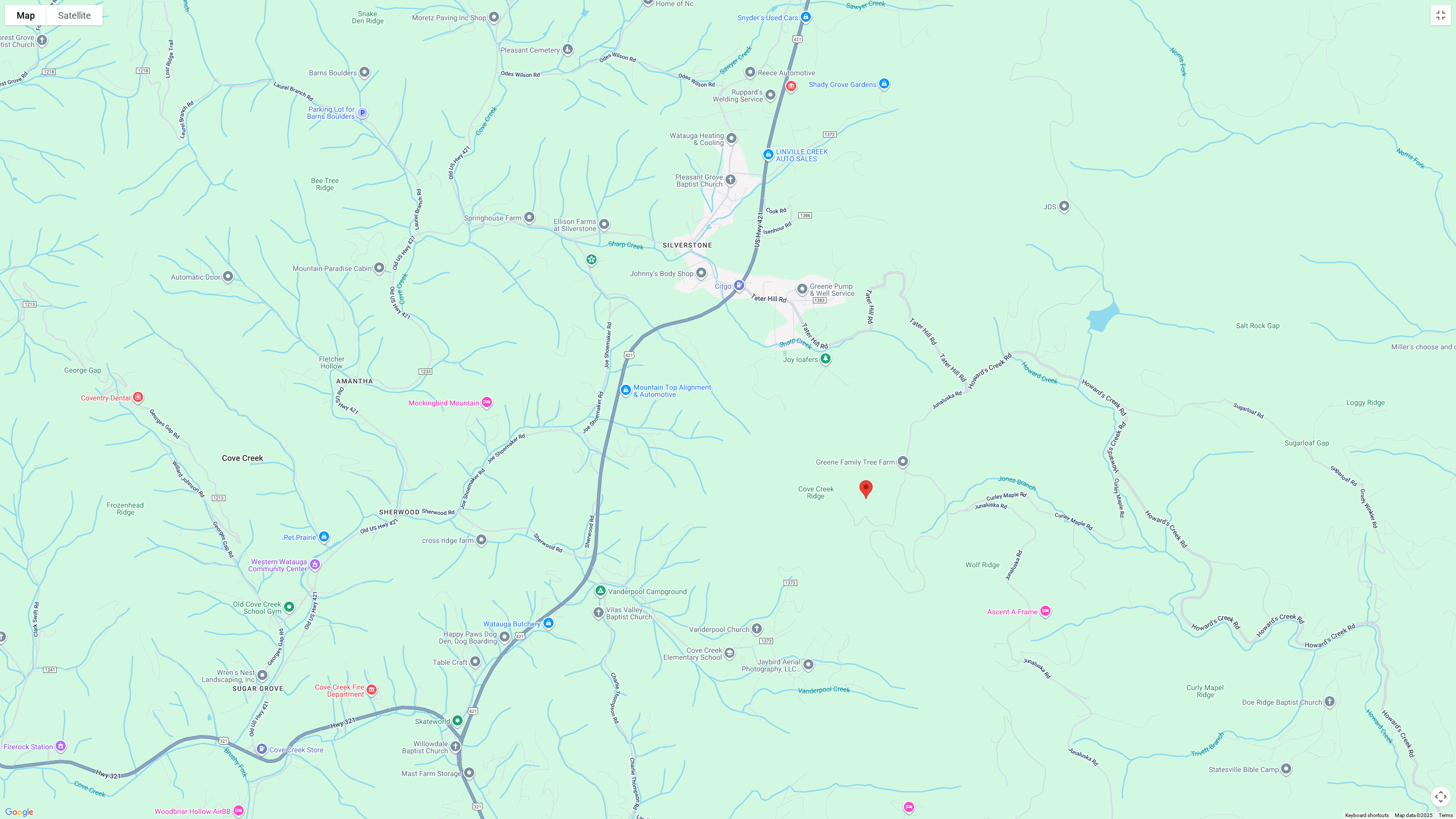
drag, startPoint x: 1308, startPoint y: 427, endPoint x: 1309, endPoint y: 534, distance: 107.0
click at [958, 467] on div at bounding box center [728, 409] width 1456 height 819
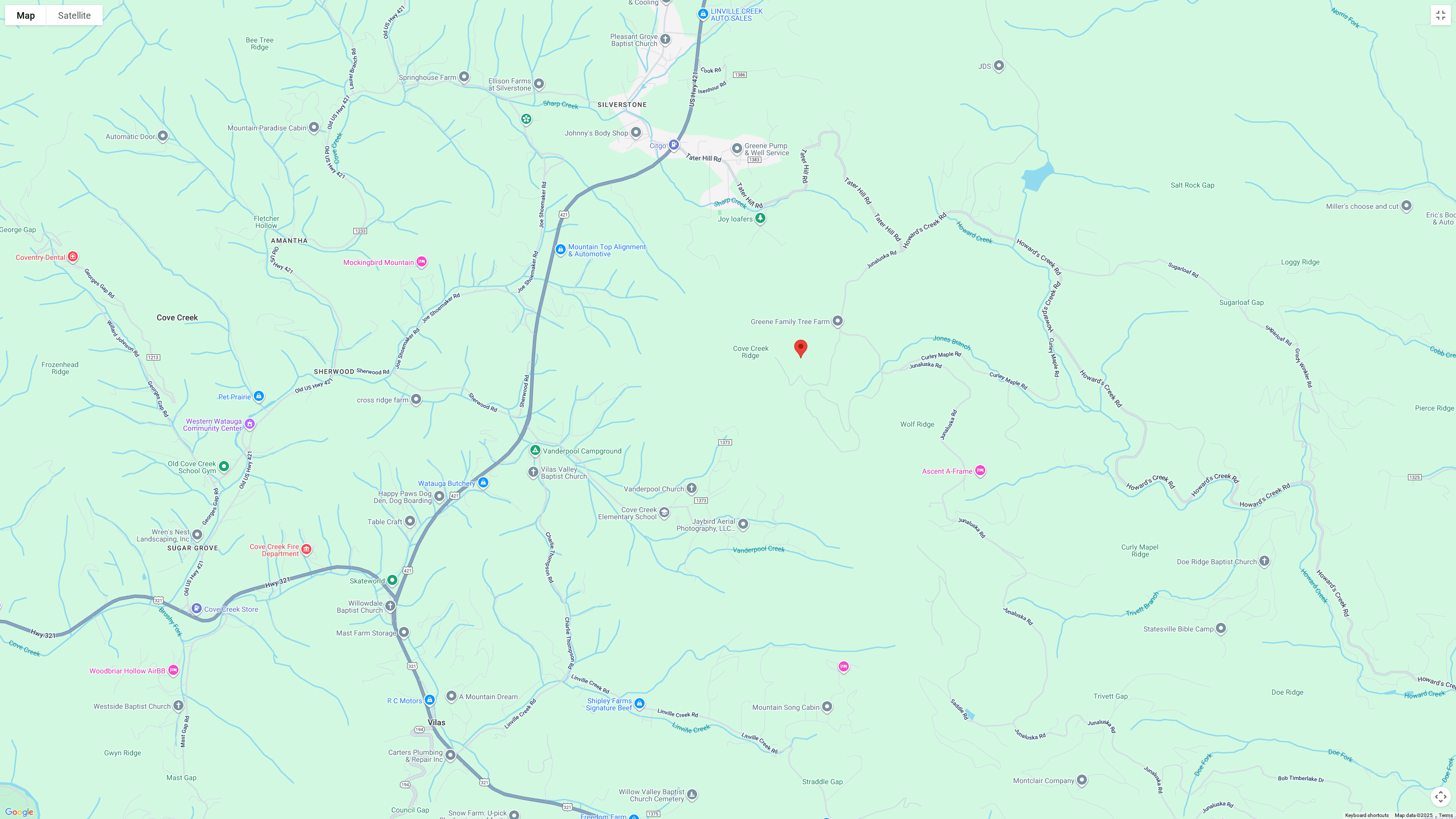
click at [958, 467] on div at bounding box center [728, 409] width 1456 height 819
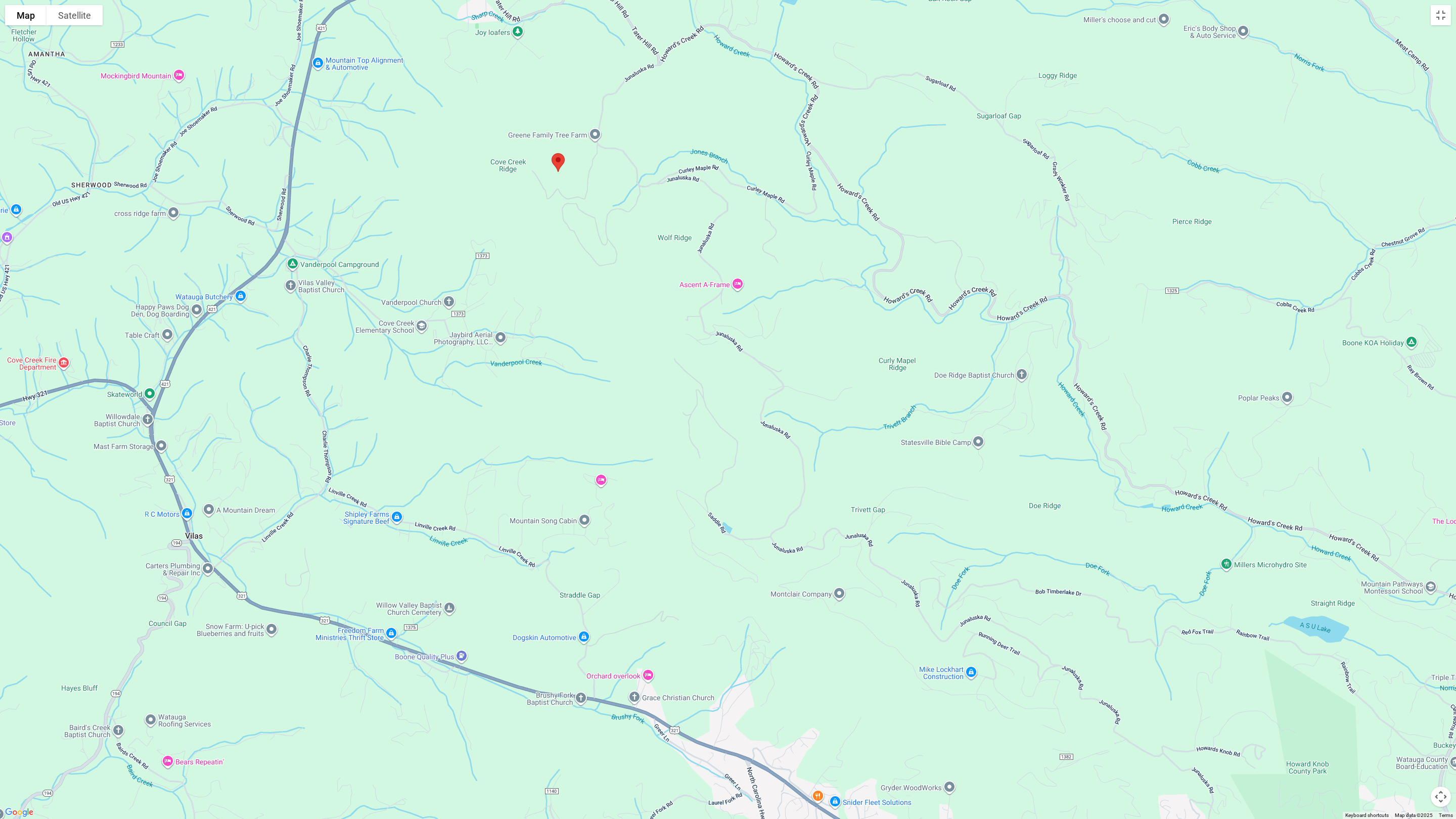
drag, startPoint x: 1253, startPoint y: 601, endPoint x: 1012, endPoint y: 417, distance: 303.2
click at [958, 417] on div at bounding box center [728, 409] width 1456 height 819
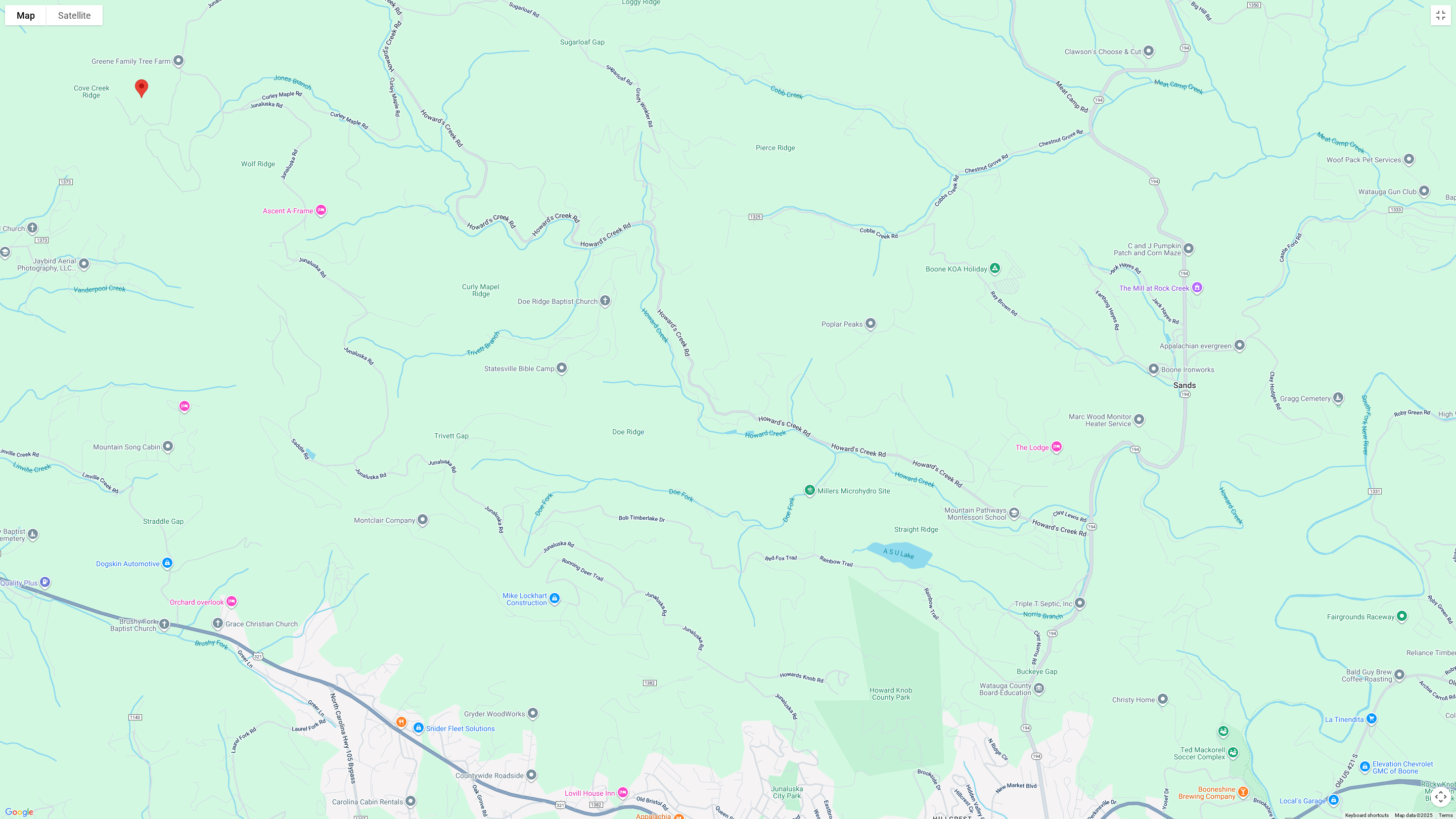
drag, startPoint x: 1082, startPoint y: 695, endPoint x: 665, endPoint y: 613, distance: 425.0
click at [665, 467] on div at bounding box center [728, 409] width 1456 height 819
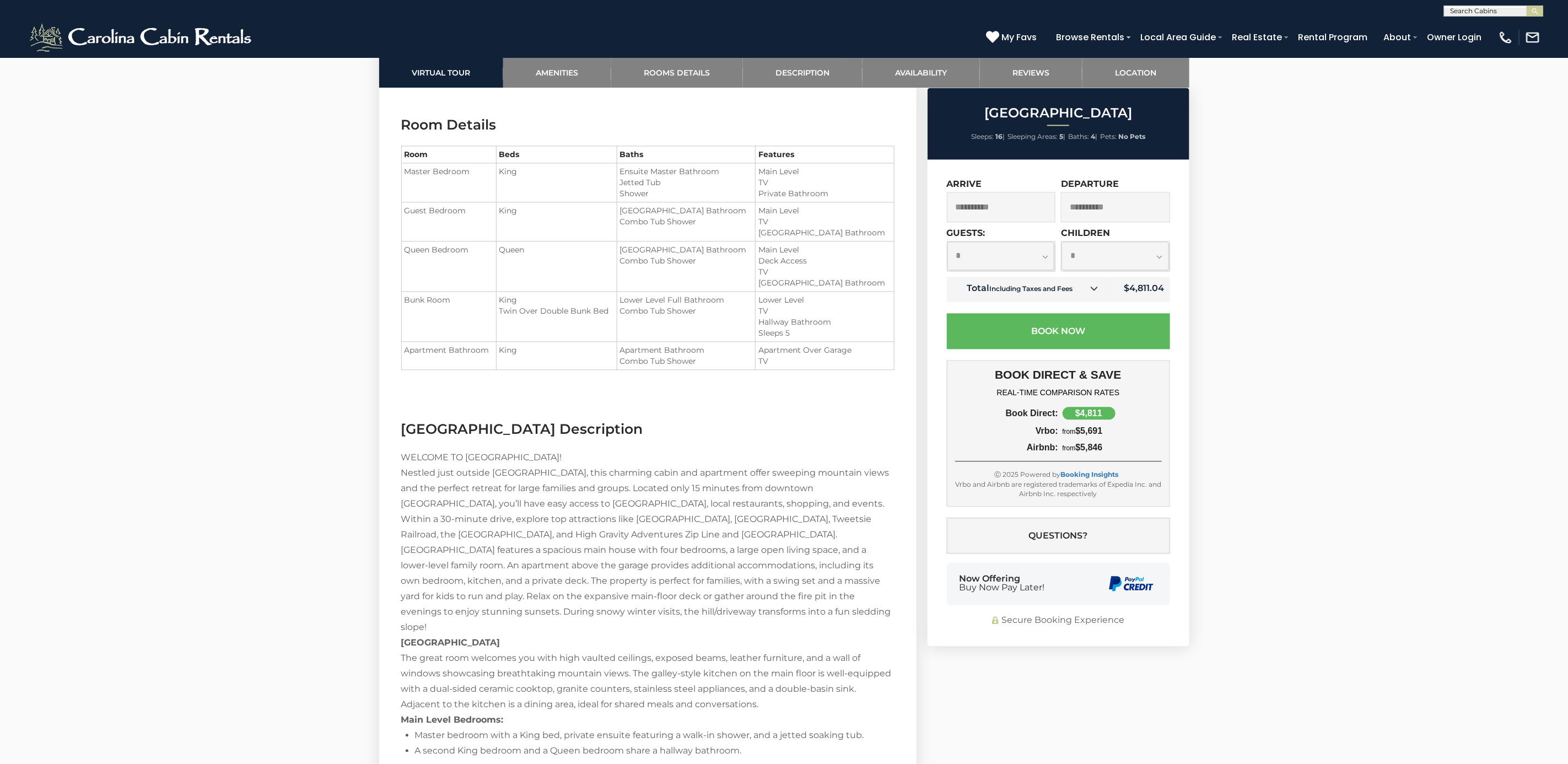
click at [1045, 509] on div "Escape the Mountains at [GEOGRAPHIC_DATA] 16 5" at bounding box center [784, 293] width 1568 height 3599
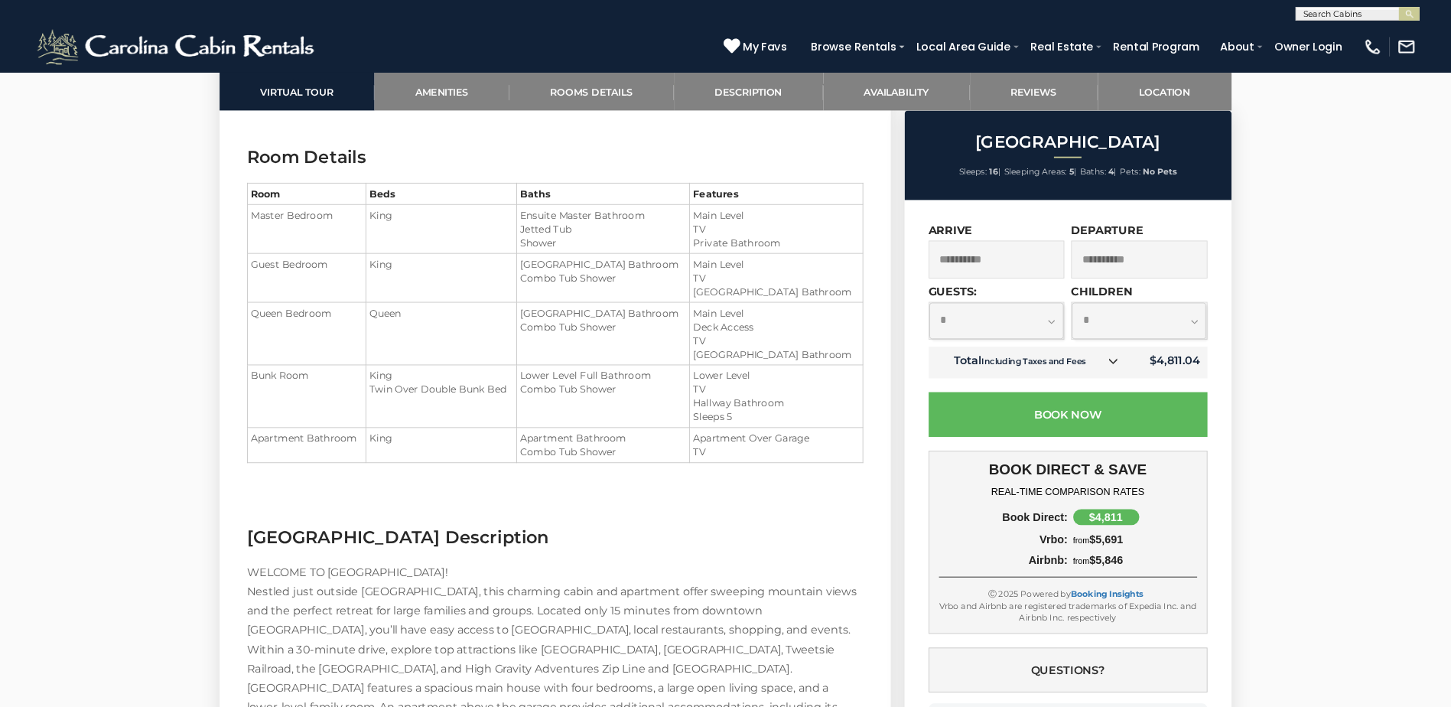
scroll to position [2170, 0]
